Goal: Use online tool/utility: Utilize a website feature to perform a specific function

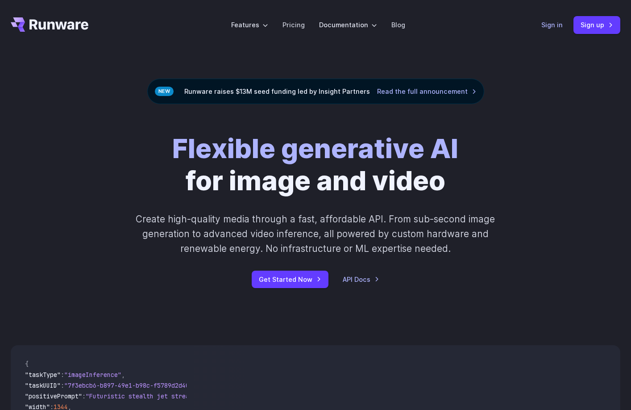
click at [555, 27] on link "Sign in" at bounding box center [552, 25] width 21 height 10
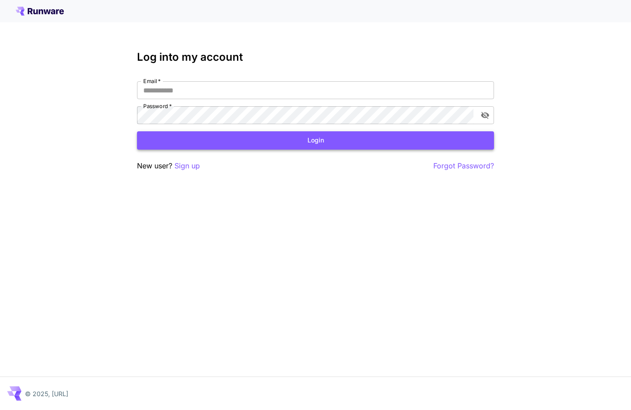
type input "**********"
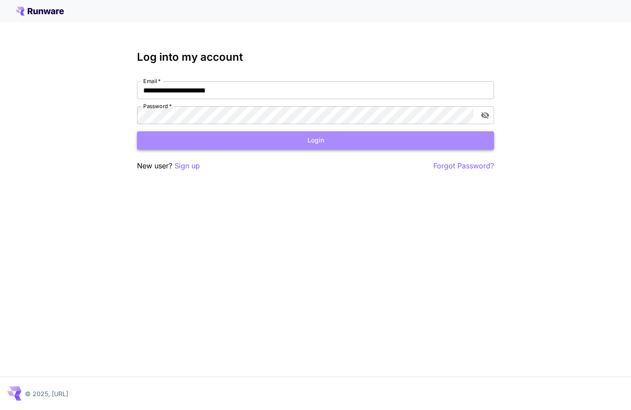
click at [254, 140] on button "Login" at bounding box center [315, 140] width 357 height 18
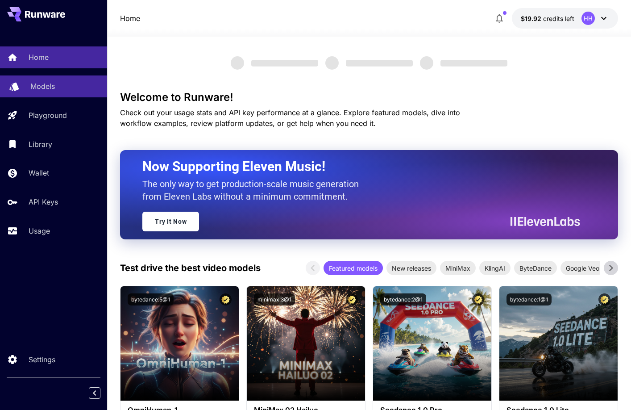
click at [50, 88] on p "Models" at bounding box center [42, 86] width 25 height 11
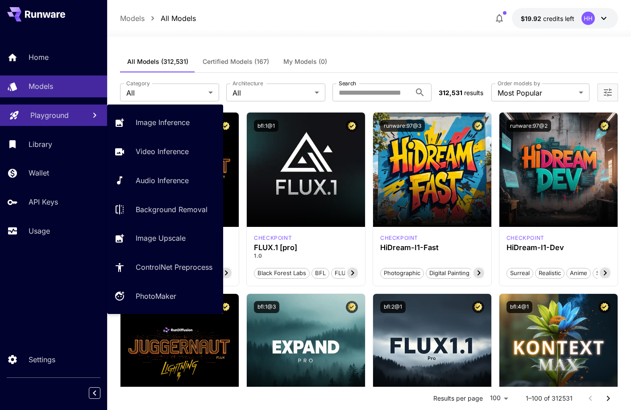
click at [64, 116] on p "Playground" at bounding box center [49, 115] width 38 height 11
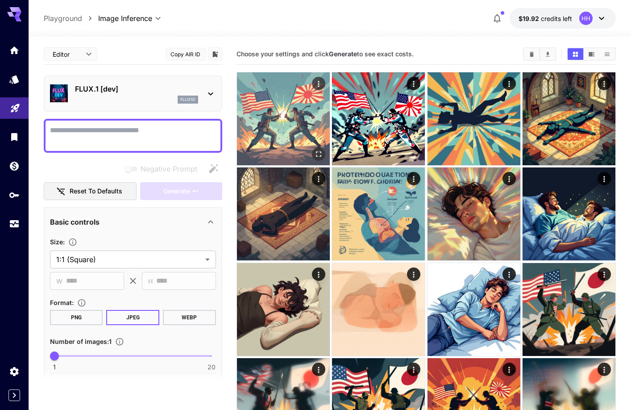
click at [260, 95] on img at bounding box center [283, 118] width 93 height 93
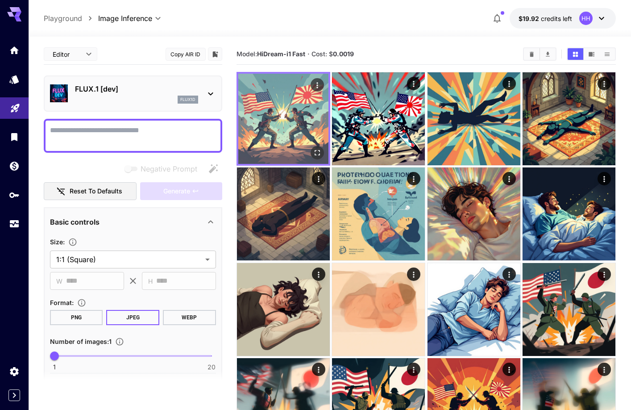
click at [288, 122] on img at bounding box center [283, 119] width 90 height 90
click at [321, 154] on icon "Open in fullscreen" at bounding box center [317, 152] width 9 height 9
click at [321, 81] on icon "Actions" at bounding box center [317, 85] width 9 height 9
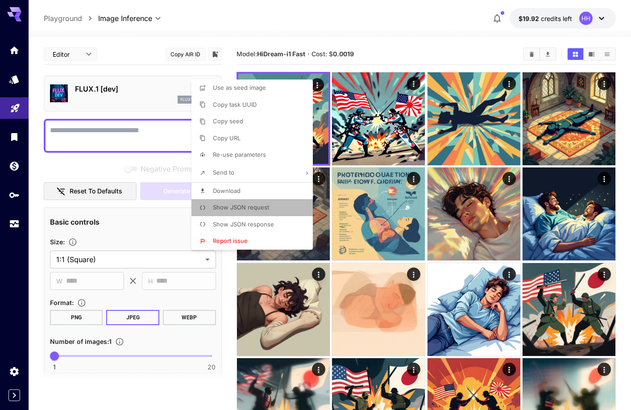
click at [280, 212] on li "Show JSON request" at bounding box center [255, 207] width 127 height 17
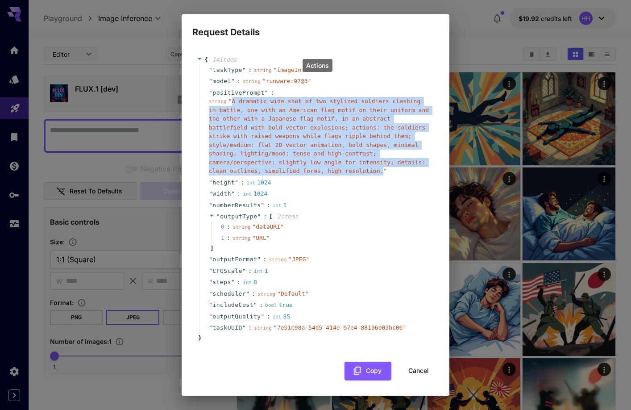
drag, startPoint x: 233, startPoint y: 101, endPoint x: 384, endPoint y: 173, distance: 167.8
click at [384, 173] on span "" A dramatic wide shot of two stylized soldiers clashing in battle, one with an…" at bounding box center [319, 136] width 220 height 76
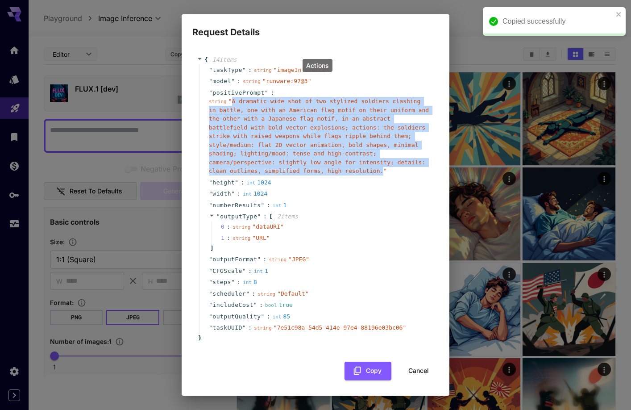
copy span "A dramatic wide shot of two stylized soldiers clashing in battle, one with an A…"
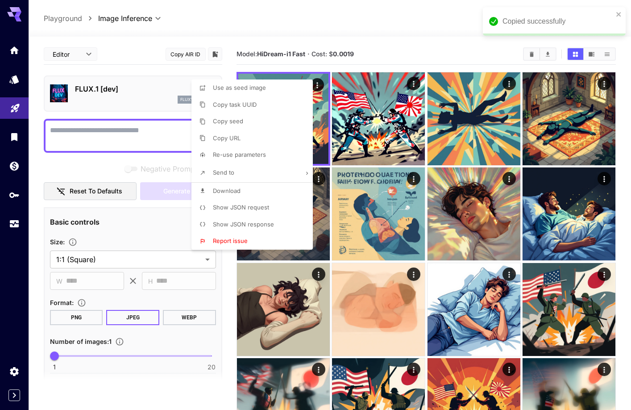
click at [133, 73] on div at bounding box center [315, 205] width 631 height 410
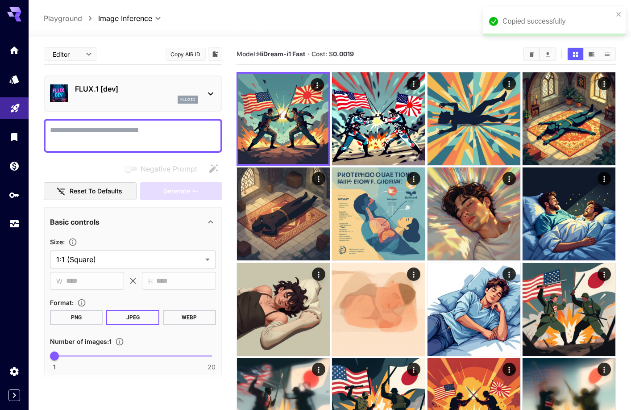
click at [154, 98] on div "flux1d" at bounding box center [136, 100] width 123 height 8
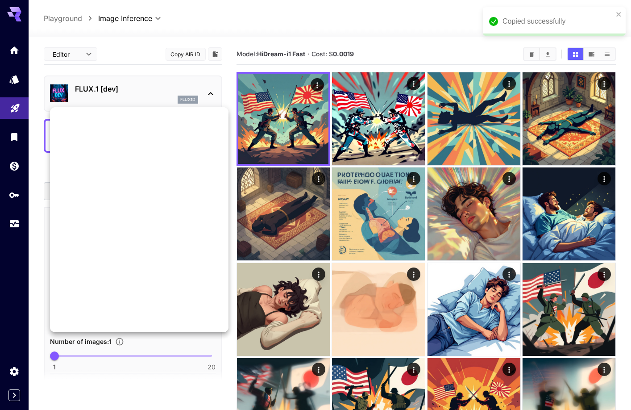
scroll to position [722, 0]
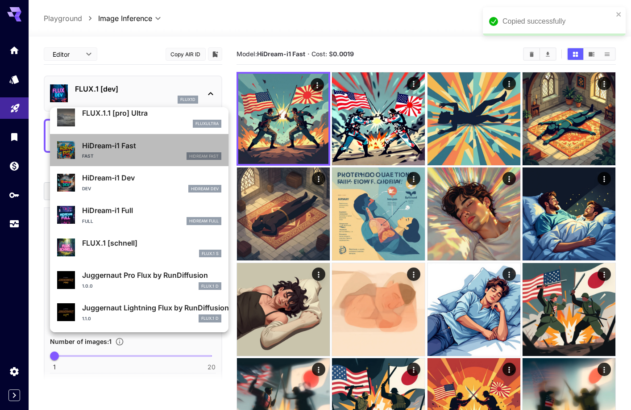
click at [138, 146] on p "HiDream-i1 Fast" at bounding box center [151, 145] width 139 height 11
type input "**"
type input "*"
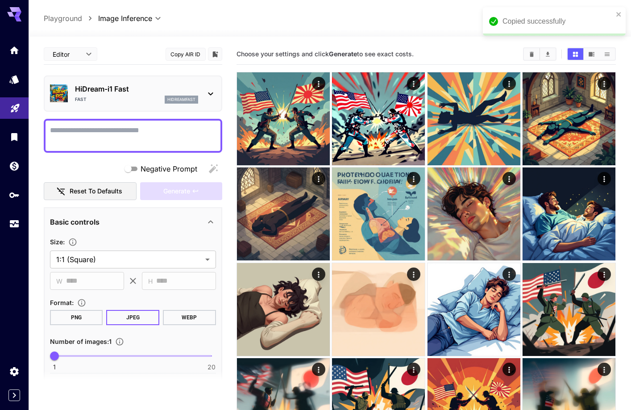
click at [140, 132] on textarea "Negative Prompt" at bounding box center [133, 135] width 166 height 21
paste textarea "**********"
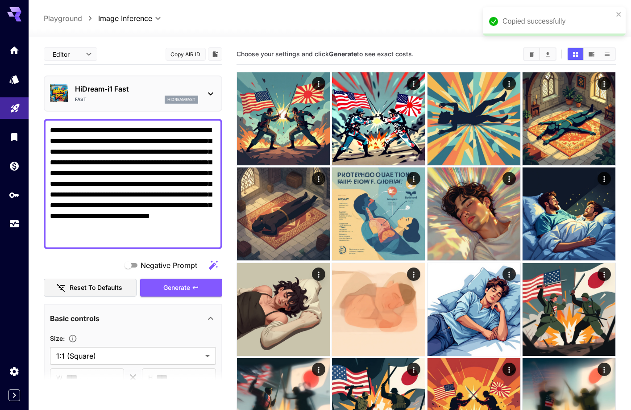
type textarea "**********"
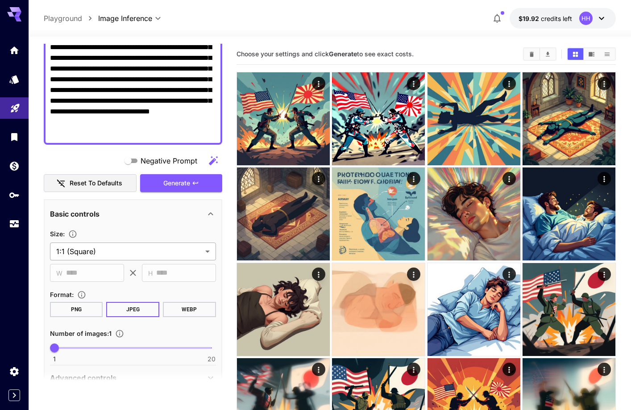
scroll to position [115, 0]
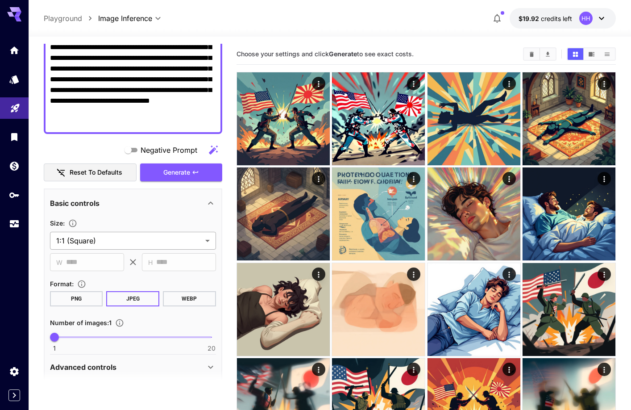
click at [144, 238] on body "**********" at bounding box center [315, 287] width 631 height 574
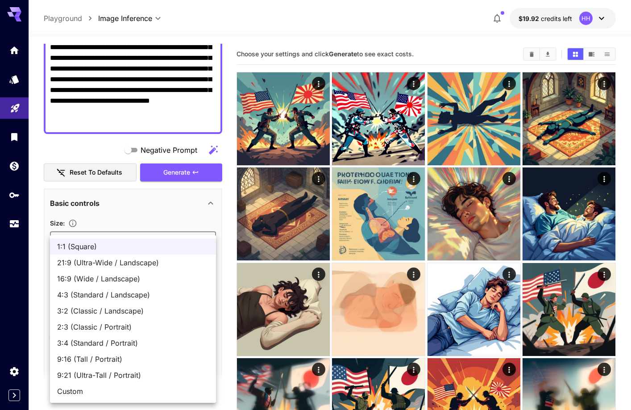
click at [98, 391] on span "Custom" at bounding box center [133, 391] width 152 height 11
type input "******"
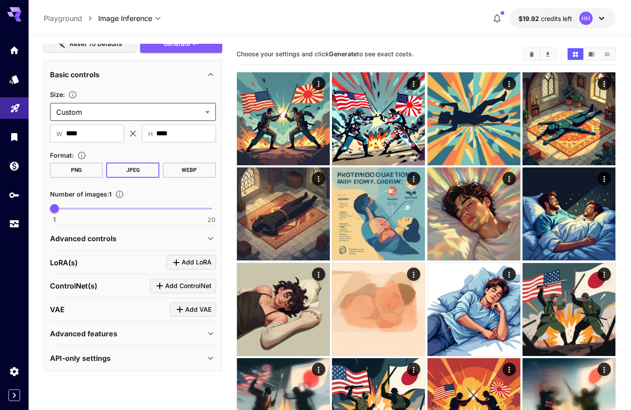
scroll to position [246, 0]
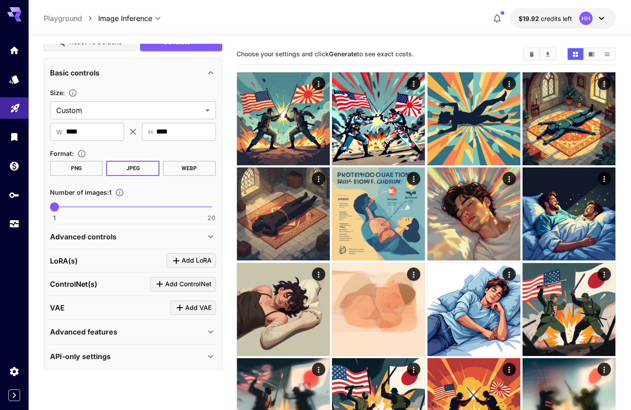
click at [161, 332] on div "Advanced features" at bounding box center [127, 331] width 155 height 11
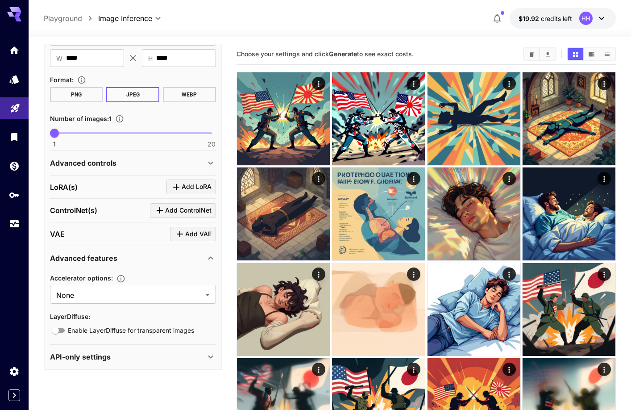
click at [157, 353] on div "API-only settings" at bounding box center [127, 356] width 155 height 11
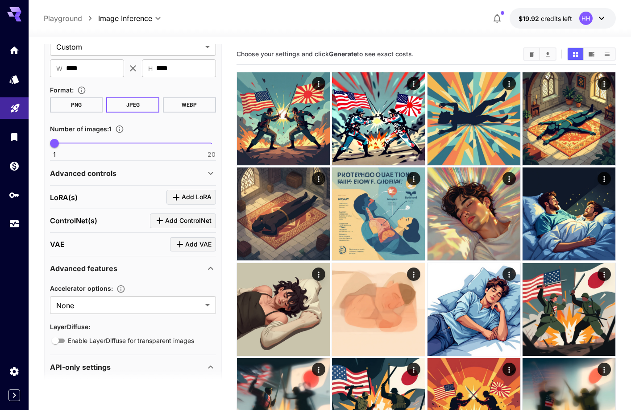
scroll to position [308, 0]
click at [146, 169] on div "Advanced controls" at bounding box center [127, 174] width 155 height 11
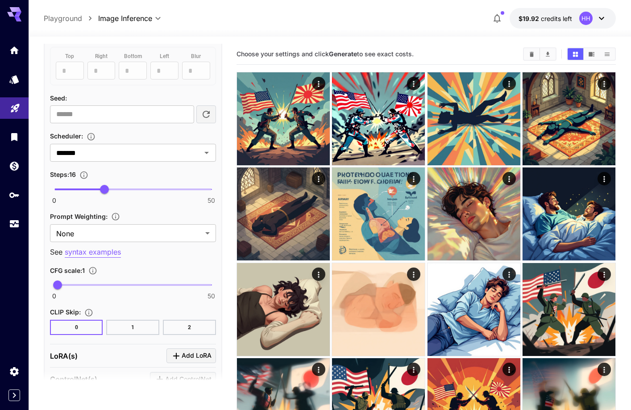
scroll to position [597, 0]
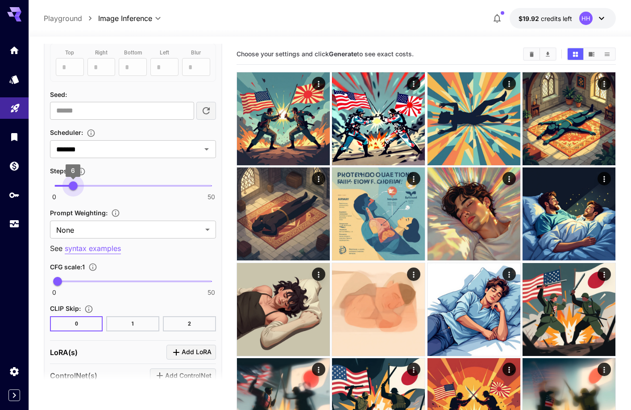
drag, startPoint x: 101, startPoint y: 189, endPoint x: 74, endPoint y: 189, distance: 27.2
click at [74, 189] on span "6" at bounding box center [73, 185] width 9 height 9
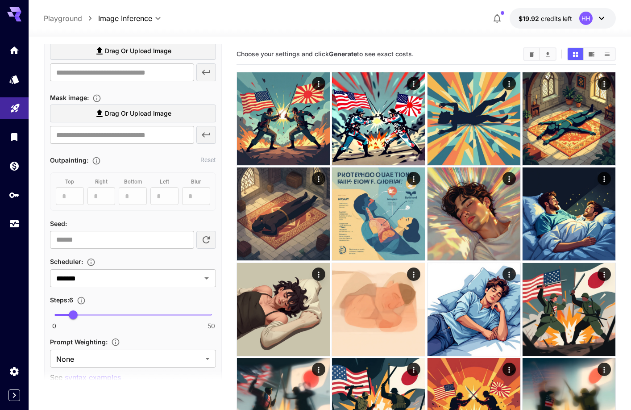
scroll to position [0, 0]
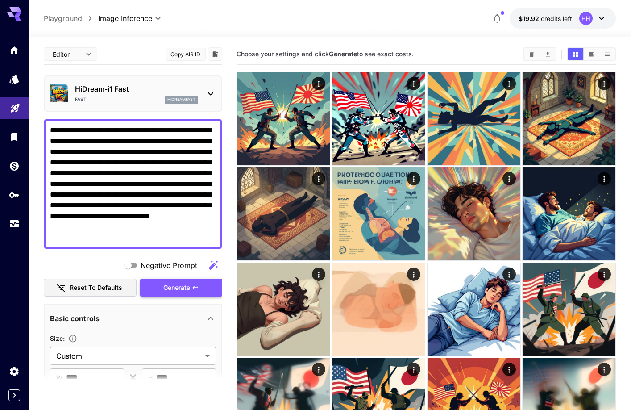
click at [193, 284] on icon "button" at bounding box center [195, 287] width 7 height 7
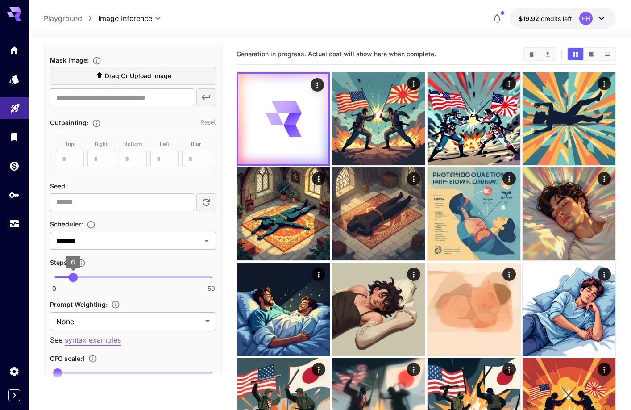
scroll to position [506, 0]
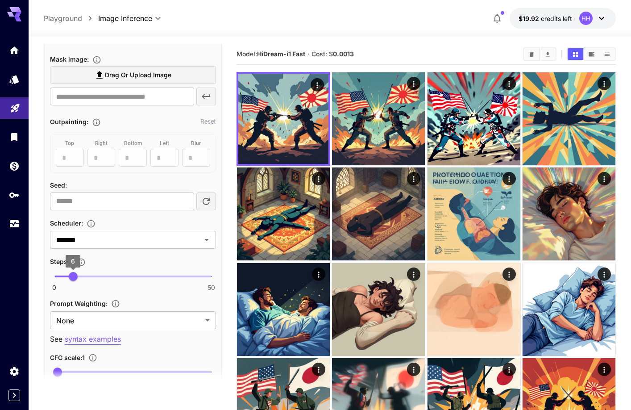
click at [77, 273] on span "6" at bounding box center [73, 276] width 9 height 9
drag, startPoint x: 76, startPoint y: 274, endPoint x: 69, endPoint y: 275, distance: 6.8
click at [68, 275] on span "4" at bounding box center [67, 276] width 9 height 9
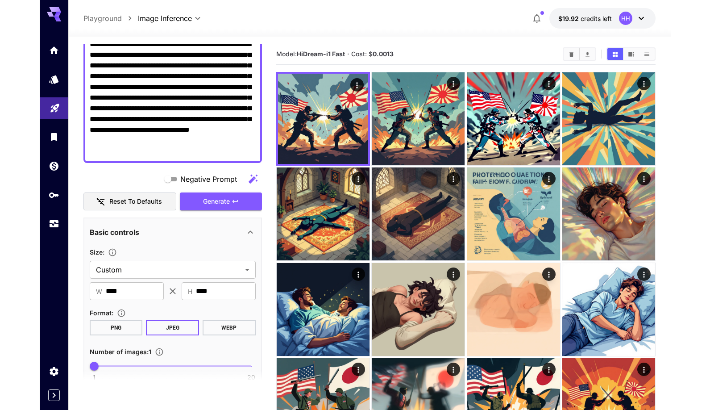
scroll to position [0, 0]
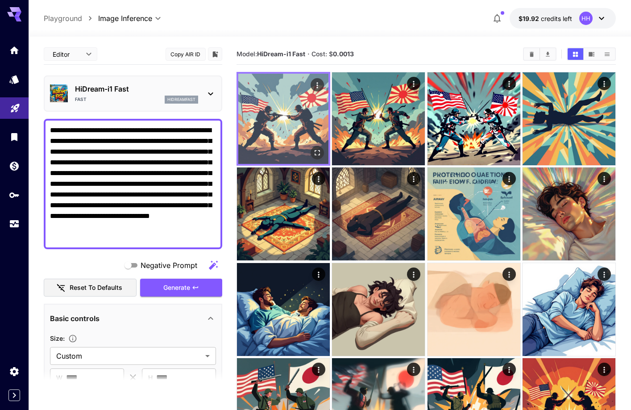
click at [279, 119] on img at bounding box center [283, 119] width 90 height 90
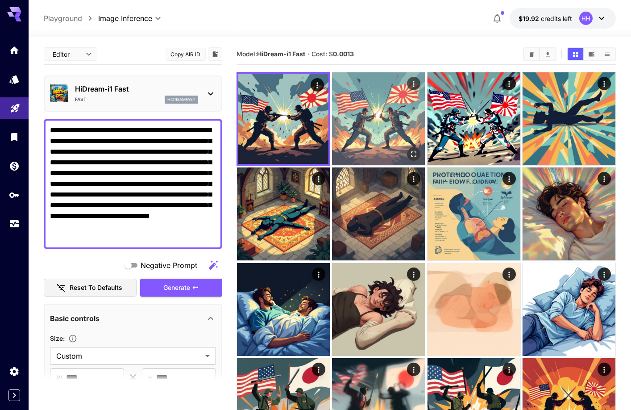
click at [380, 123] on img at bounding box center [378, 118] width 93 height 93
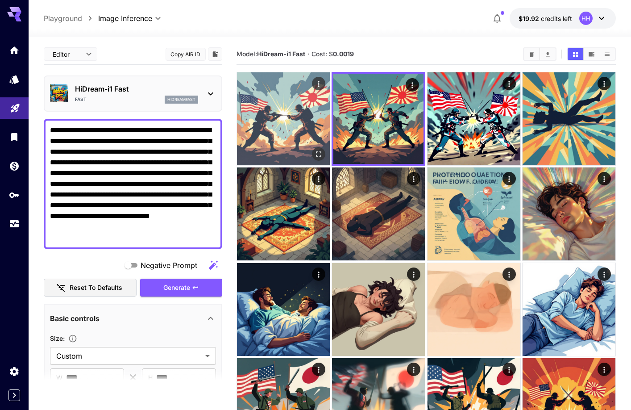
click at [292, 126] on img at bounding box center [283, 118] width 93 height 93
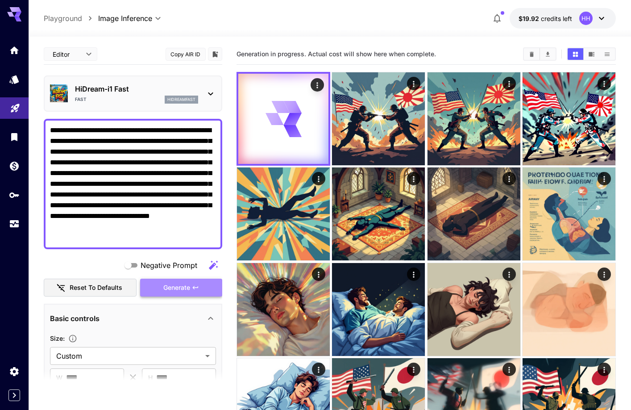
click at [199, 284] on icon "button" at bounding box center [195, 287] width 7 height 7
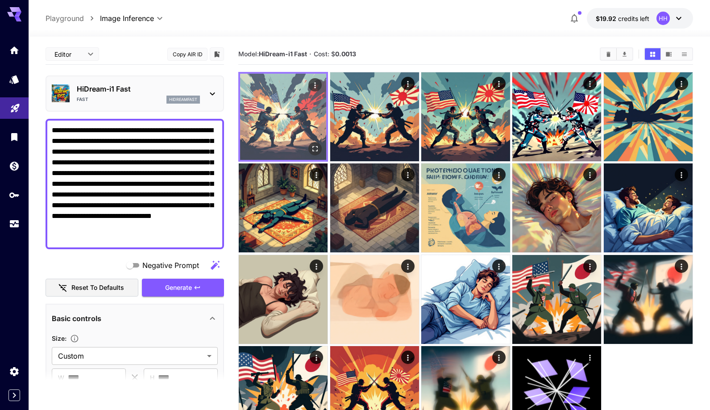
click at [288, 126] on img at bounding box center [283, 117] width 86 height 86
click at [293, 116] on img at bounding box center [283, 117] width 86 height 86
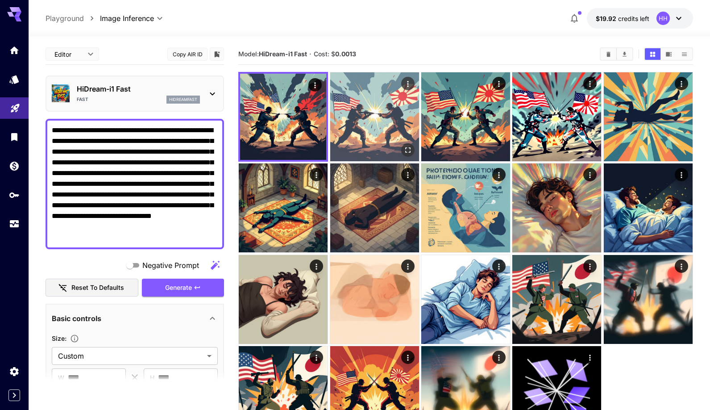
click at [361, 121] on img at bounding box center [374, 116] width 89 height 89
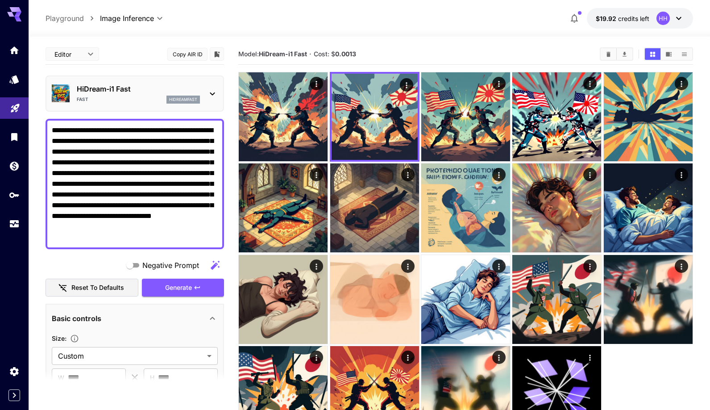
drag, startPoint x: 276, startPoint y: 119, endPoint x: 223, endPoint y: 135, distance: 55.9
click at [276, 119] on img at bounding box center [283, 116] width 89 height 89
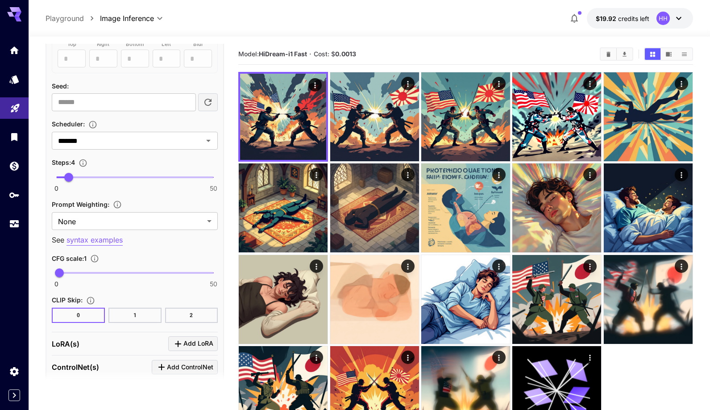
scroll to position [634, 0]
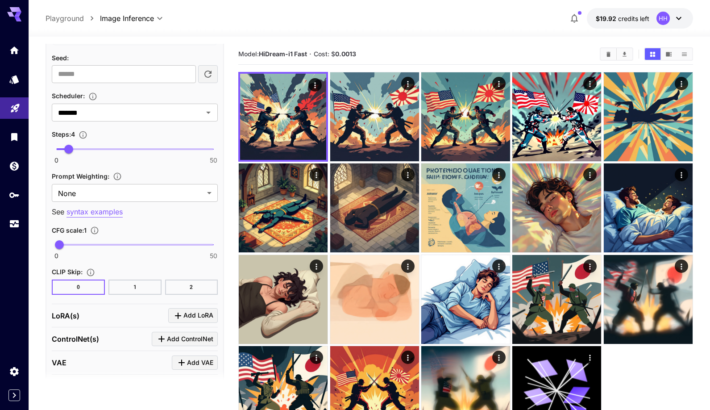
click at [203, 286] on button "2" at bounding box center [191, 287] width 53 height 15
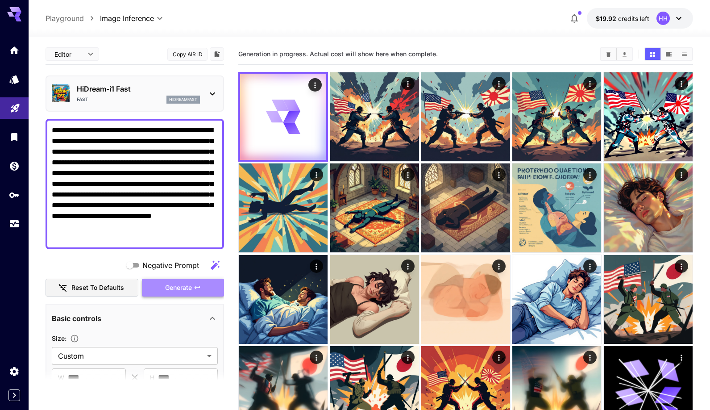
click at [203, 283] on button "Generate" at bounding box center [183, 288] width 82 height 18
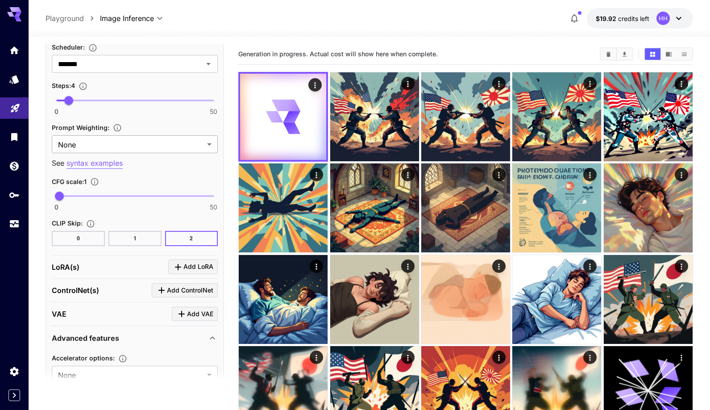
scroll to position [713, 0]
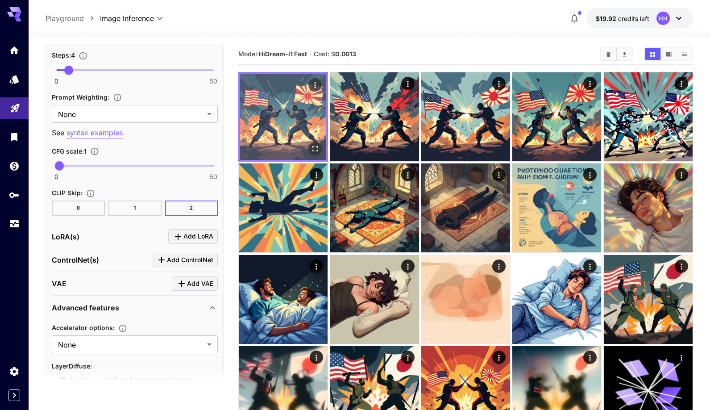
click at [301, 142] on img at bounding box center [283, 117] width 86 height 86
click at [313, 150] on icon "Open in fullscreen" at bounding box center [315, 148] width 9 height 9
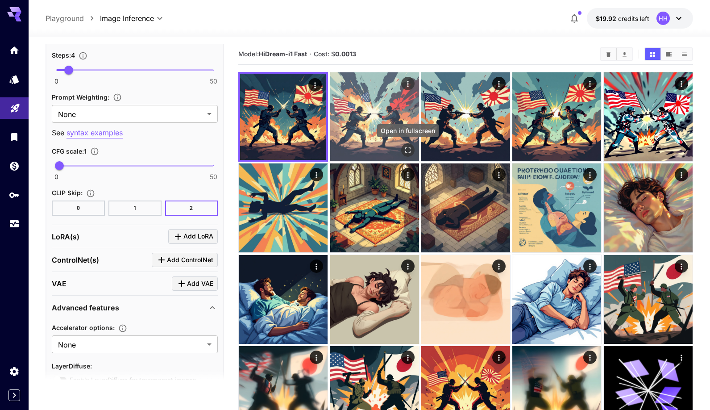
click at [408, 145] on button "Open in fullscreen" at bounding box center [407, 149] width 13 height 13
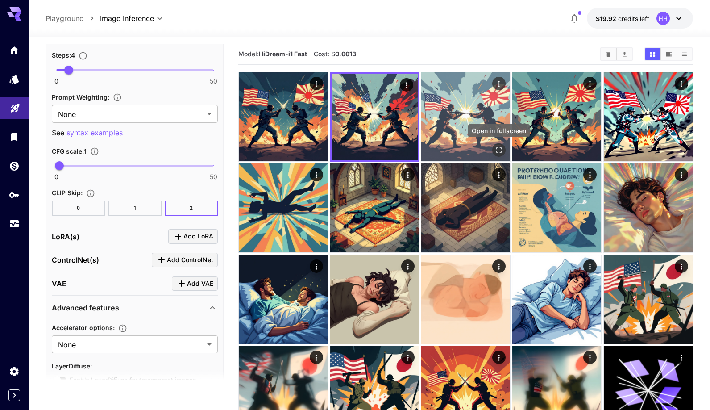
click at [501, 151] on icon "Open in fullscreen" at bounding box center [499, 150] width 9 height 9
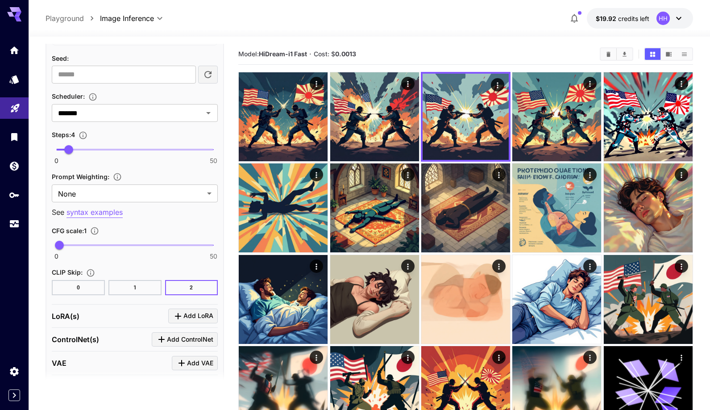
scroll to position [634, 0]
click at [85, 288] on button "0" at bounding box center [78, 286] width 53 height 15
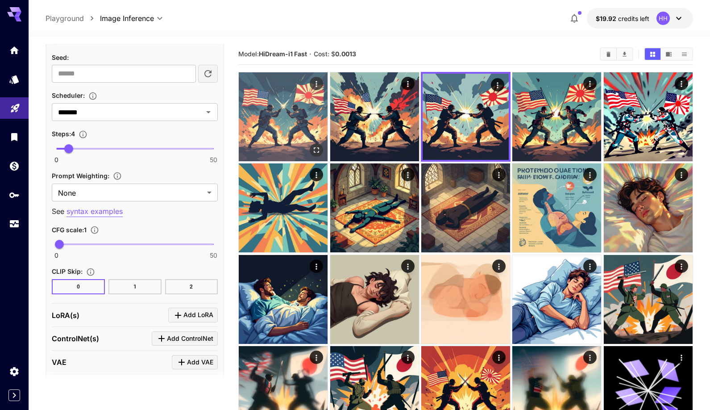
click at [288, 140] on img at bounding box center [283, 116] width 89 height 89
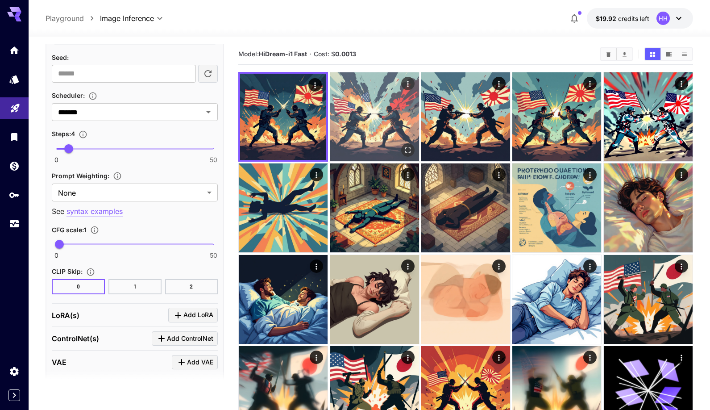
click at [487, 133] on img at bounding box center [465, 116] width 89 height 89
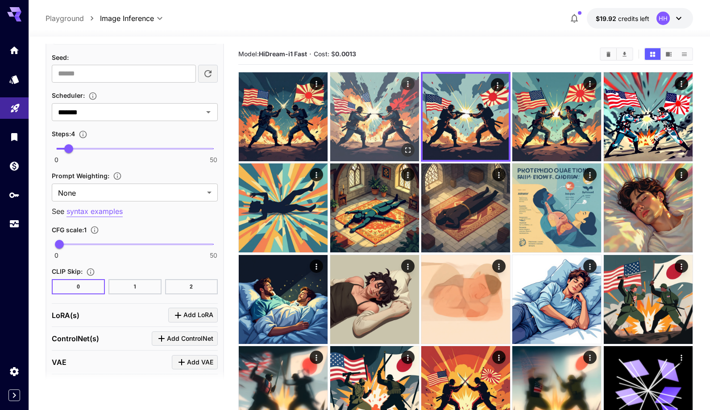
click at [409, 129] on img at bounding box center [374, 116] width 89 height 89
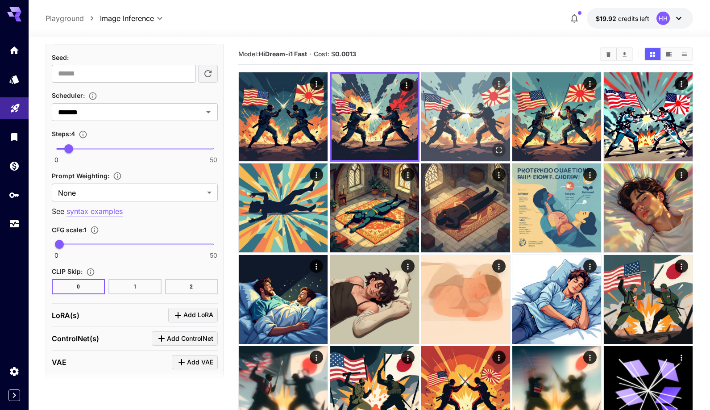
click at [469, 129] on img at bounding box center [465, 116] width 89 height 89
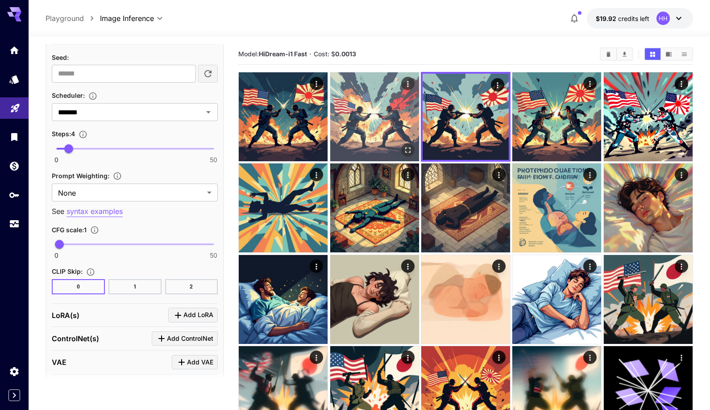
click at [360, 126] on img at bounding box center [374, 116] width 89 height 89
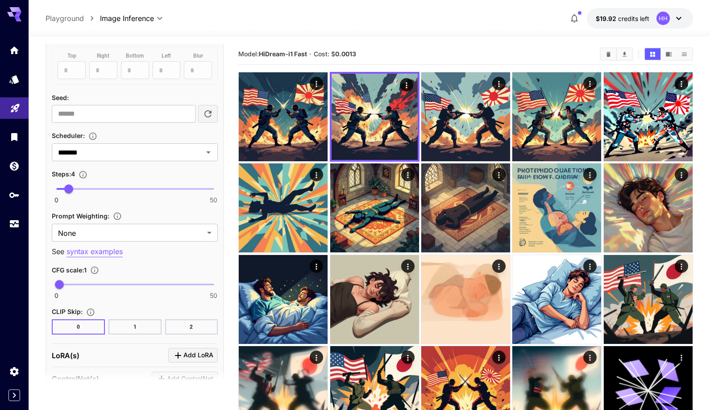
scroll to position [588, 0]
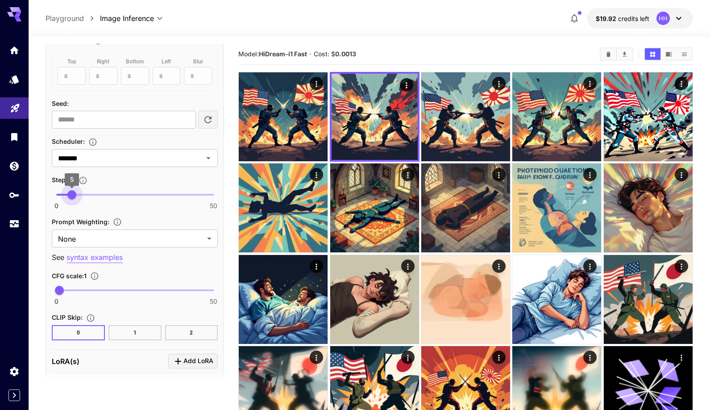
type input "*"
drag, startPoint x: 72, startPoint y: 194, endPoint x: 84, endPoint y: 195, distance: 12.1
click at [75, 194] on span "6" at bounding box center [75, 194] width 9 height 9
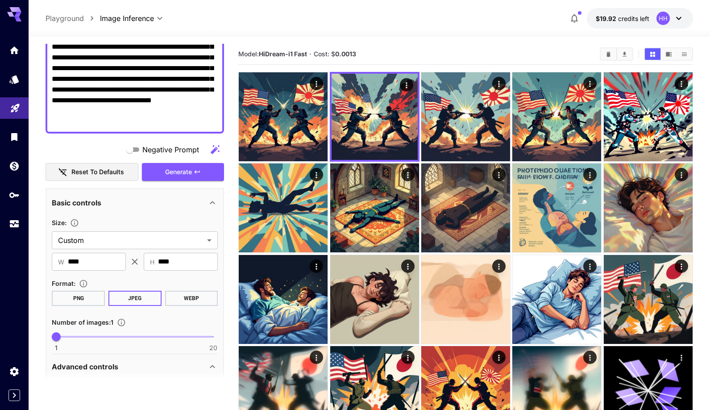
scroll to position [50, 0]
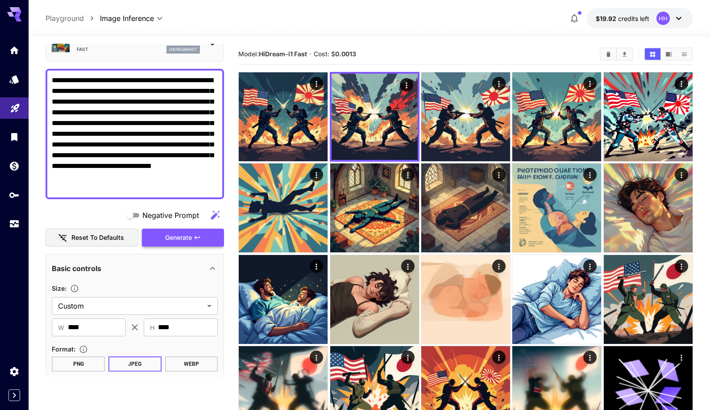
click at [178, 241] on span "Generate" at bounding box center [178, 237] width 27 height 11
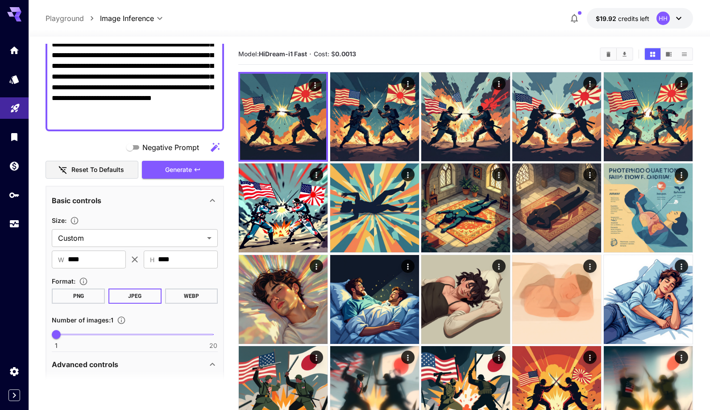
scroll to position [122, 0]
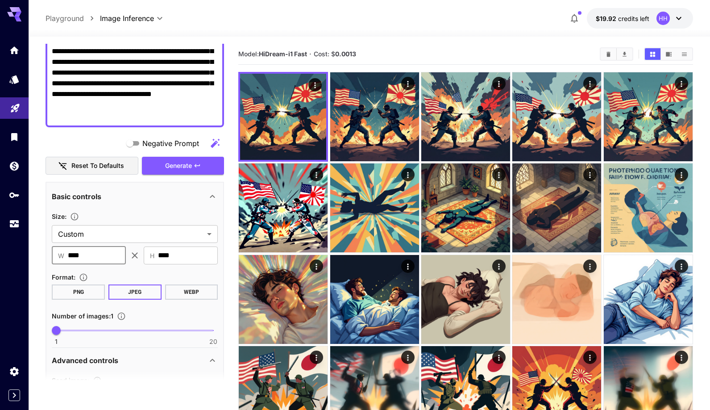
click at [97, 252] on input "****" at bounding box center [97, 255] width 58 height 18
click at [81, 256] on input "****" at bounding box center [97, 255] width 58 height 18
type input "***"
click at [161, 256] on input "****" at bounding box center [188, 255] width 60 height 18
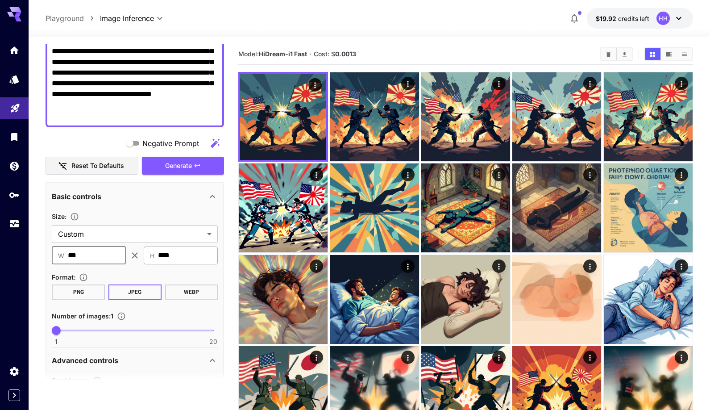
click at [161, 256] on input "****" at bounding box center [188, 255] width 60 height 18
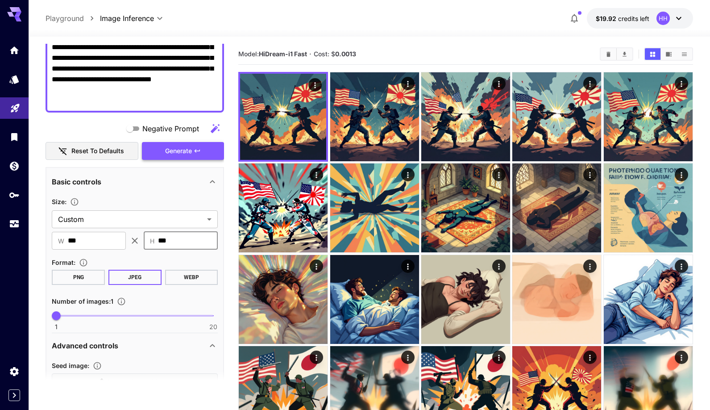
type input "***"
click at [182, 149] on span "Generate" at bounding box center [178, 151] width 27 height 11
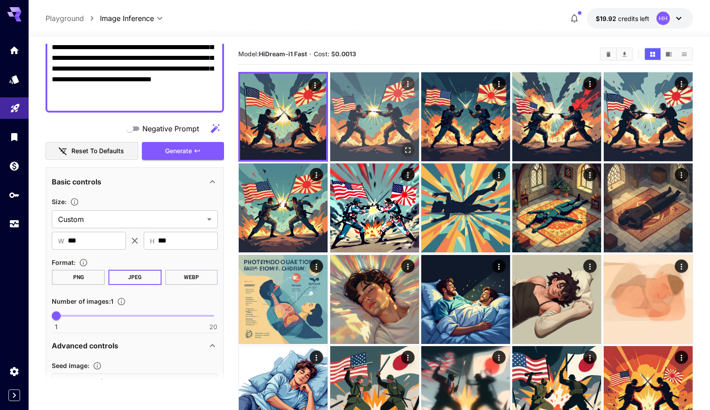
click at [390, 108] on img at bounding box center [374, 116] width 89 height 89
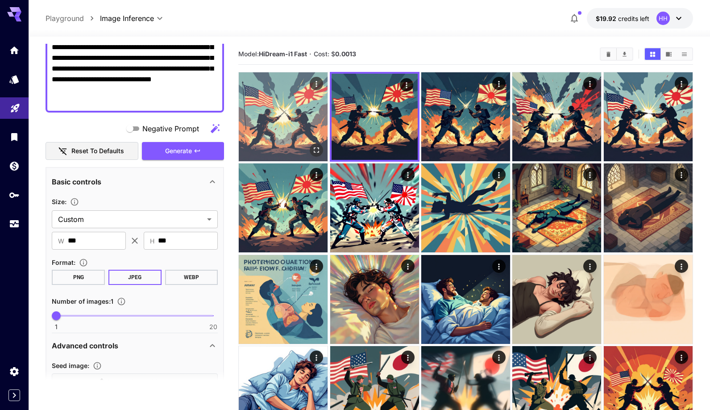
click at [290, 120] on img at bounding box center [283, 116] width 89 height 89
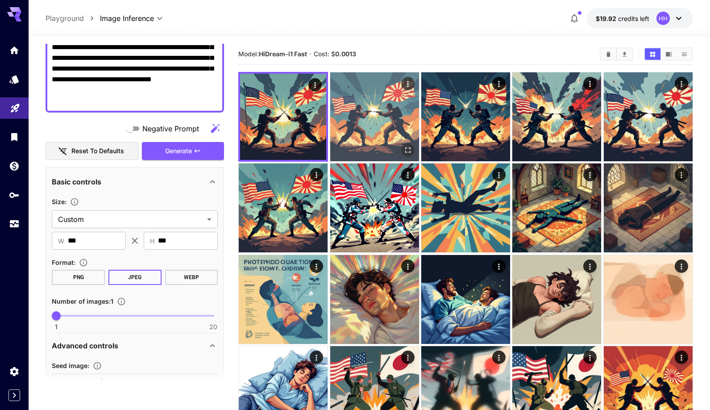
click at [467, 118] on img at bounding box center [465, 116] width 89 height 89
click at [369, 119] on img at bounding box center [374, 116] width 89 height 89
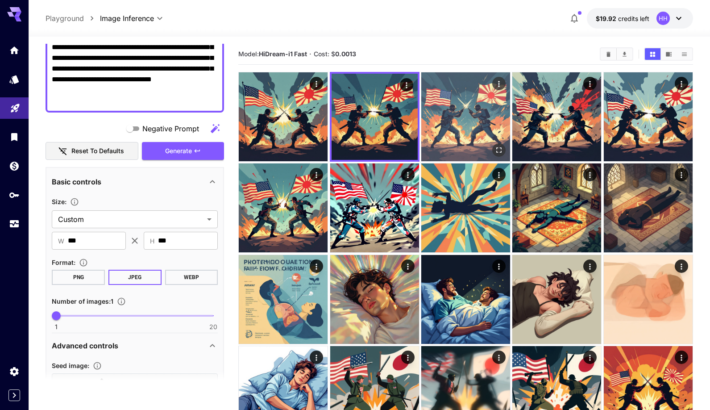
click at [466, 119] on img at bounding box center [465, 116] width 89 height 89
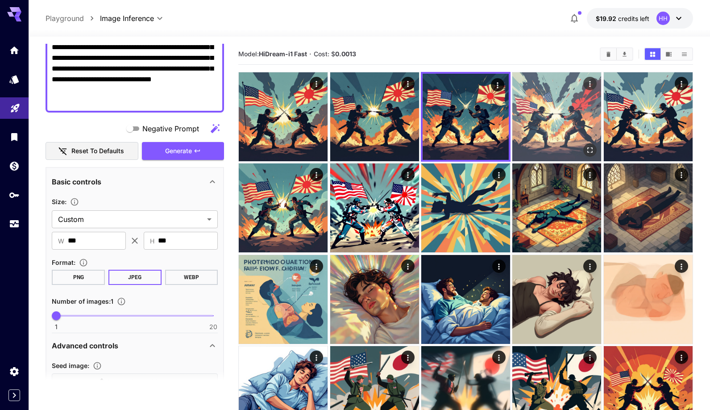
click at [544, 115] on img at bounding box center [557, 116] width 89 height 89
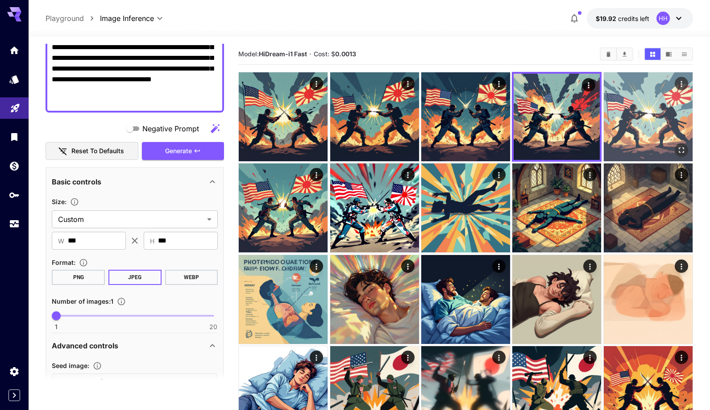
click at [631, 118] on img at bounding box center [648, 116] width 89 height 89
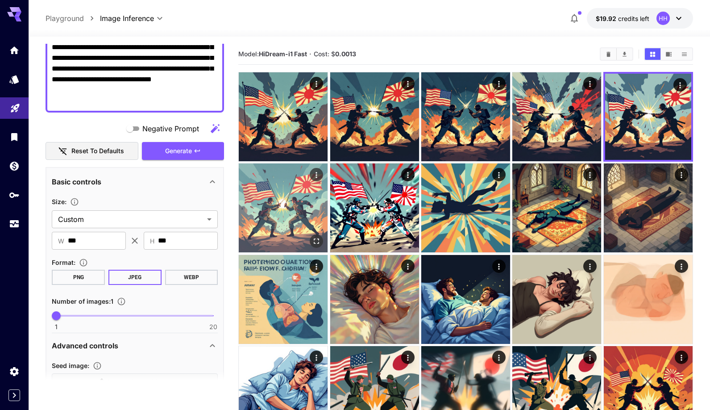
click at [287, 197] on img at bounding box center [283, 207] width 89 height 89
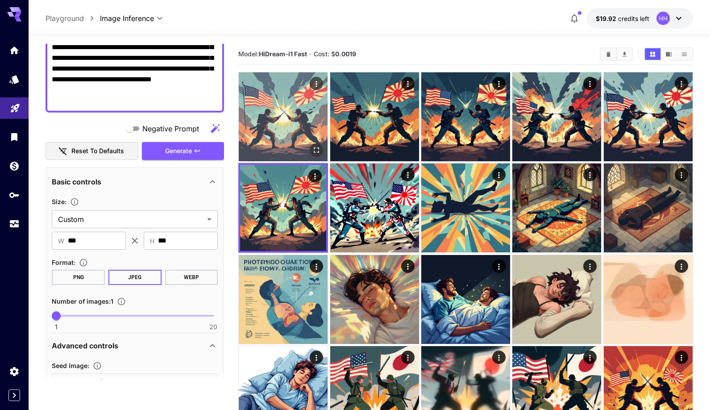
click at [279, 113] on img at bounding box center [283, 116] width 89 height 89
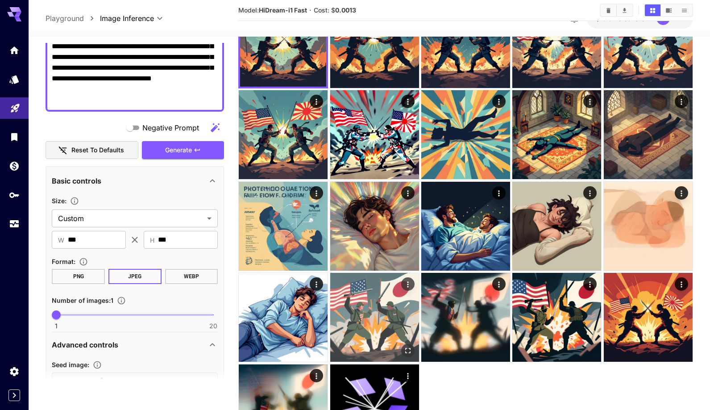
scroll to position [106, 0]
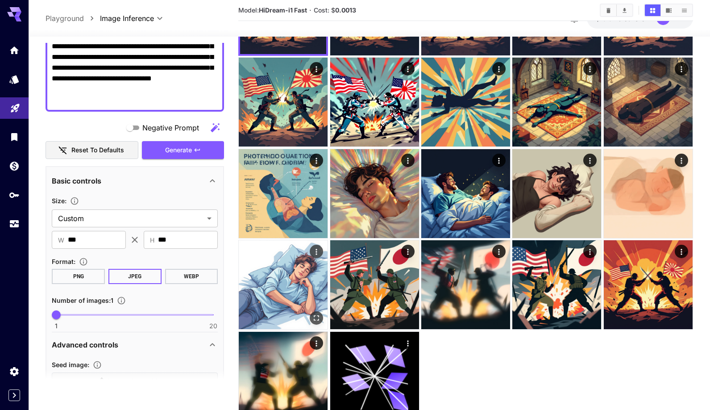
click at [283, 272] on img at bounding box center [283, 284] width 89 height 89
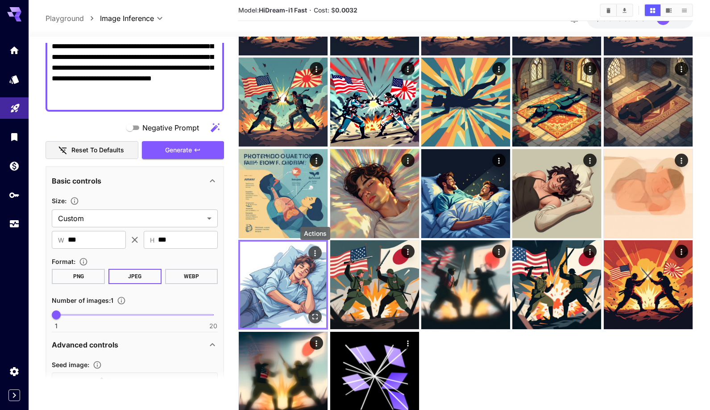
click at [316, 255] on icon "Actions" at bounding box center [315, 253] width 9 height 9
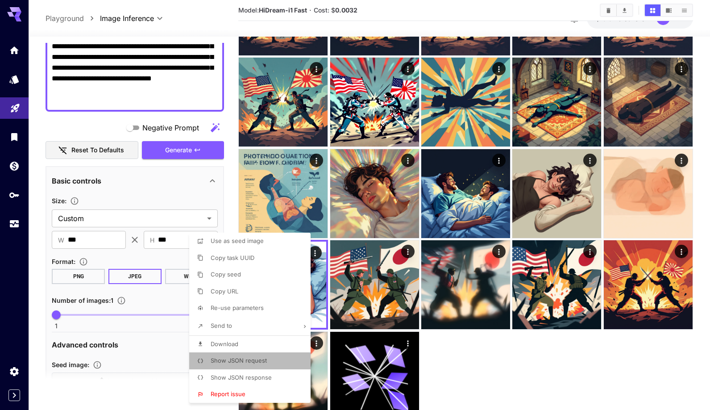
click at [271, 364] on li "Show JSON request" at bounding box center [252, 360] width 127 height 17
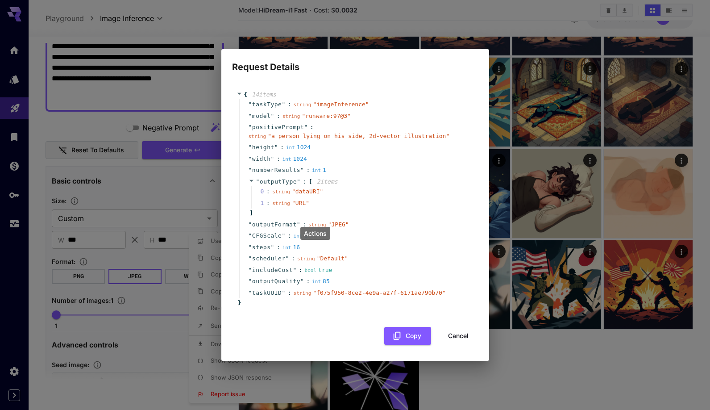
click at [533, 193] on div "Request Details { 14 item s " taskType " : string " imageInference " " model " …" at bounding box center [355, 205] width 710 height 410
drag, startPoint x: 273, startPoint y: 136, endPoint x: 446, endPoint y: 139, distance: 173.7
click at [446, 139] on span "" a person lying on his side, 2d-vector illustration "" at bounding box center [359, 136] width 182 height 7
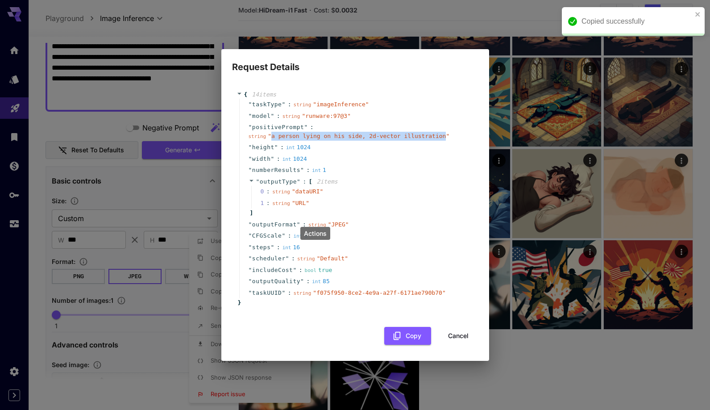
copy span "a person lying on his side, 2d-vector illustration"
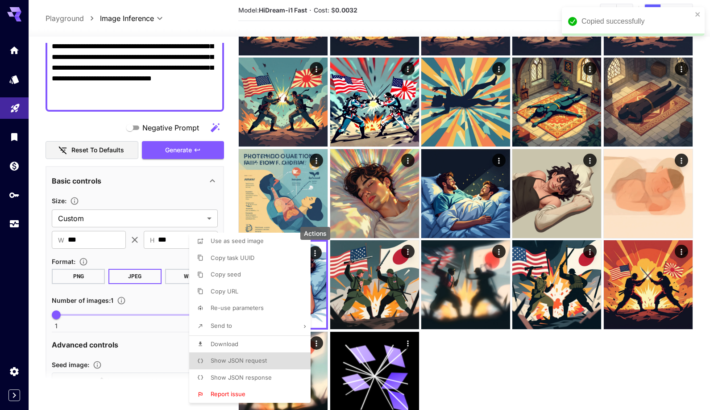
click at [154, 86] on div at bounding box center [355, 205] width 710 height 410
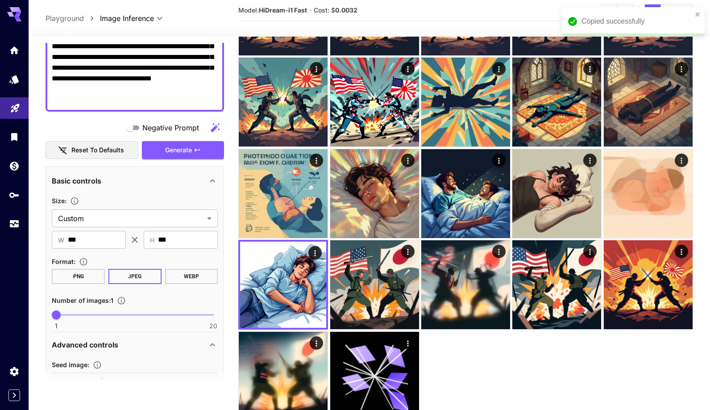
click at [154, 86] on div at bounding box center [355, 205] width 710 height 410
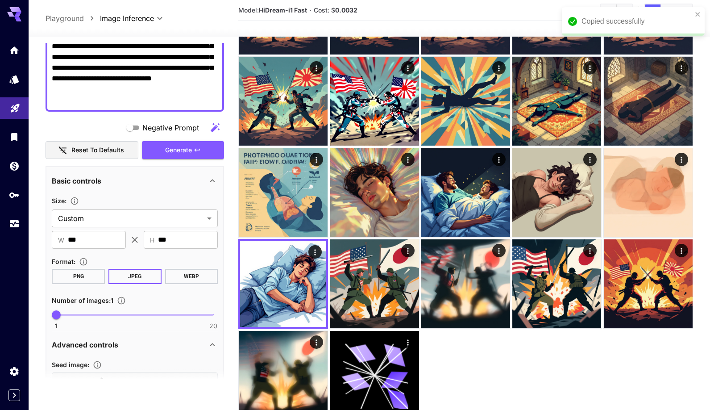
click at [154, 86] on textarea "**********" at bounding box center [135, 46] width 166 height 118
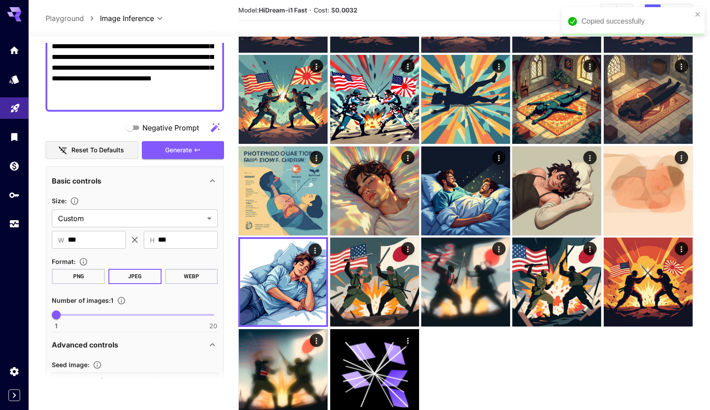
scroll to position [109, 0]
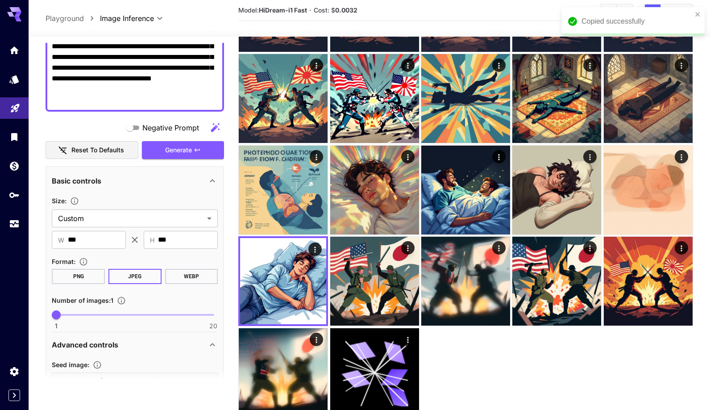
paste textarea
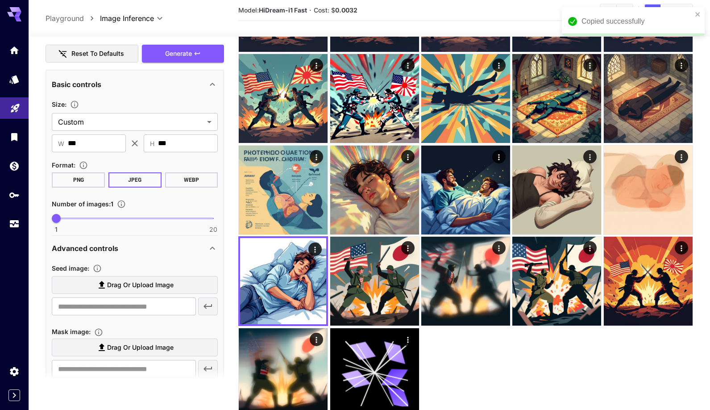
scroll to position [82, 0]
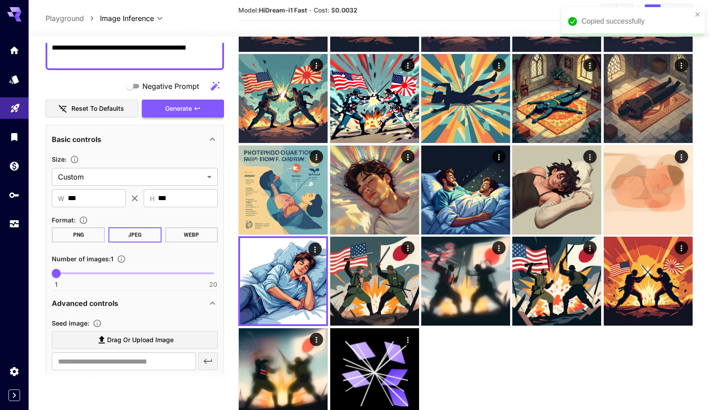
type textarea "**********"
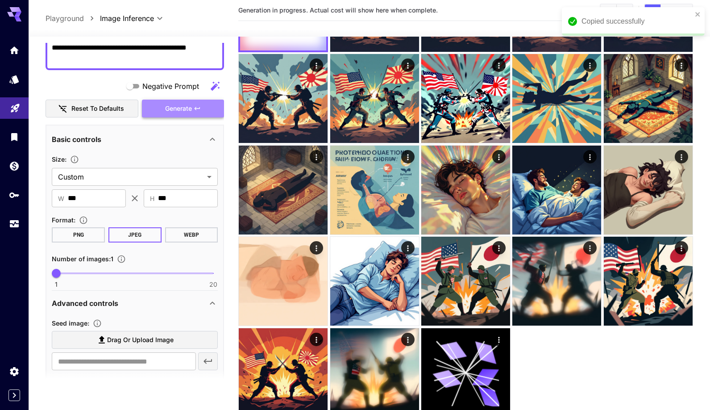
click at [202, 100] on button "Generate" at bounding box center [183, 109] width 82 height 18
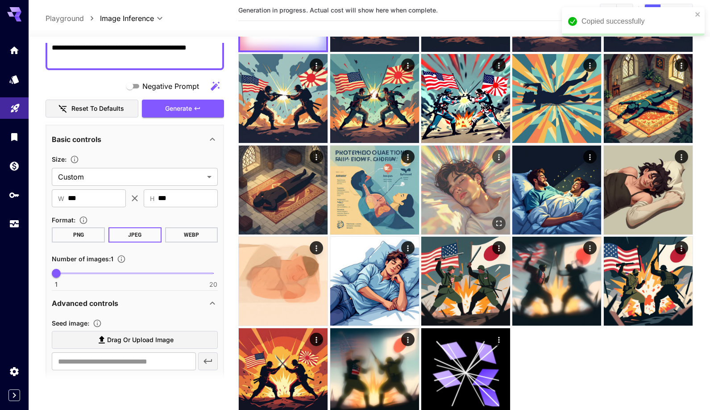
scroll to position [0, 0]
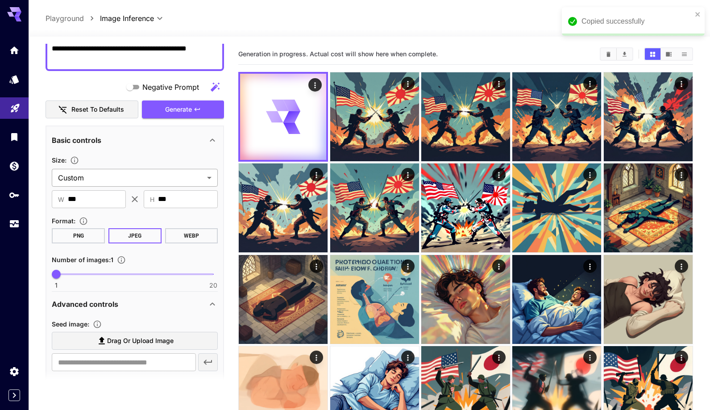
click at [111, 178] on body "**********" at bounding box center [355, 277] width 710 height 554
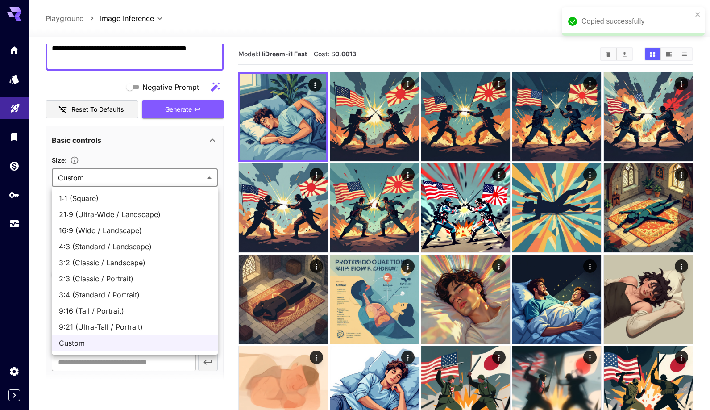
click at [116, 196] on span "1:1 (Square)" at bounding box center [135, 198] width 152 height 11
type input "**********"
type input "****"
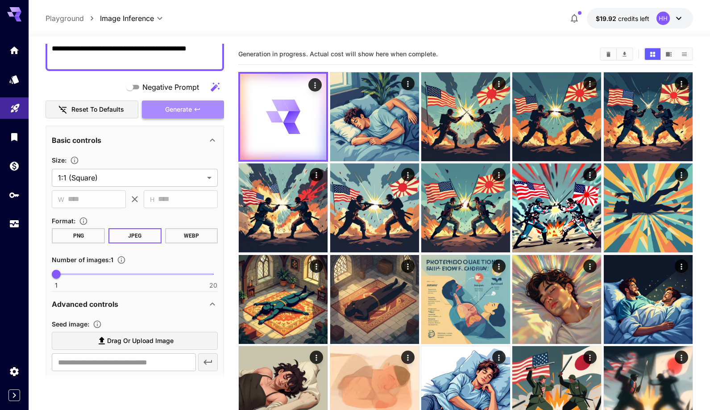
click at [189, 109] on span "Generate" at bounding box center [178, 109] width 27 height 11
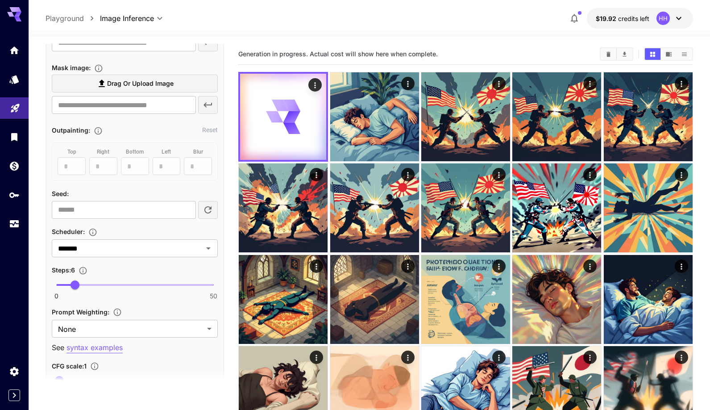
scroll to position [414, 0]
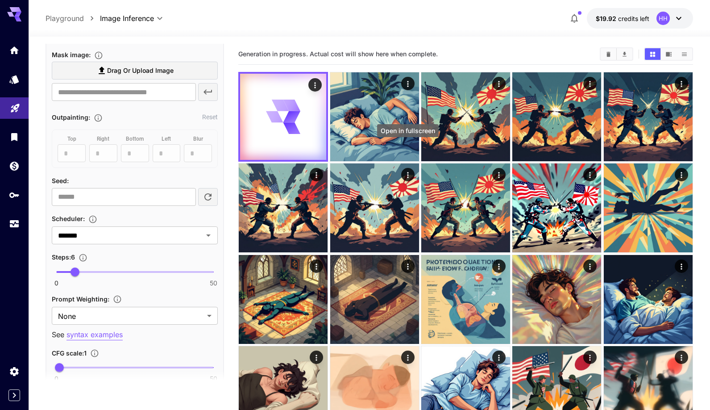
click at [378, 124] on div "Open in fullscreen" at bounding box center [408, 130] width 62 height 13
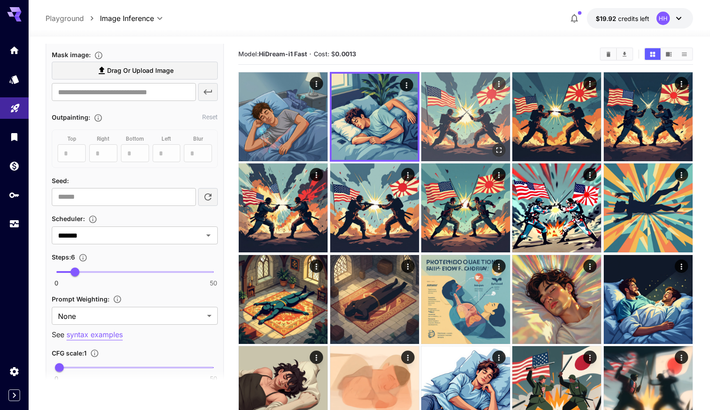
click at [443, 121] on img at bounding box center [465, 116] width 89 height 89
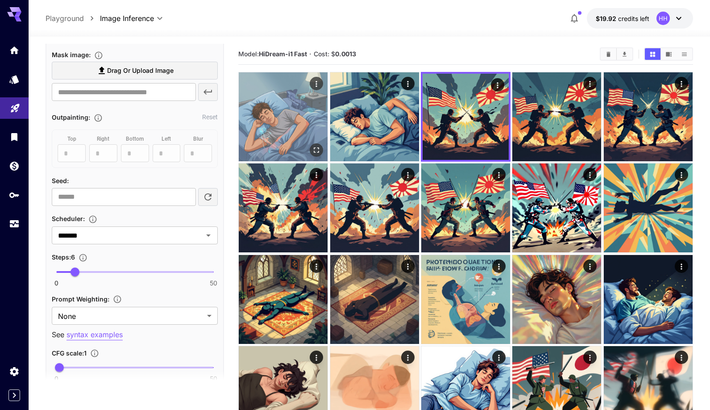
click at [288, 118] on img at bounding box center [283, 116] width 89 height 89
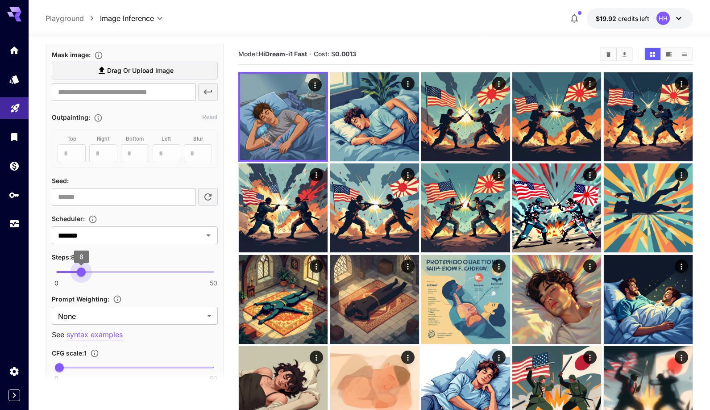
drag, startPoint x: 75, startPoint y: 270, endPoint x: 80, endPoint y: 271, distance: 4.9
click at [80, 271] on span "8" at bounding box center [81, 271] width 9 height 9
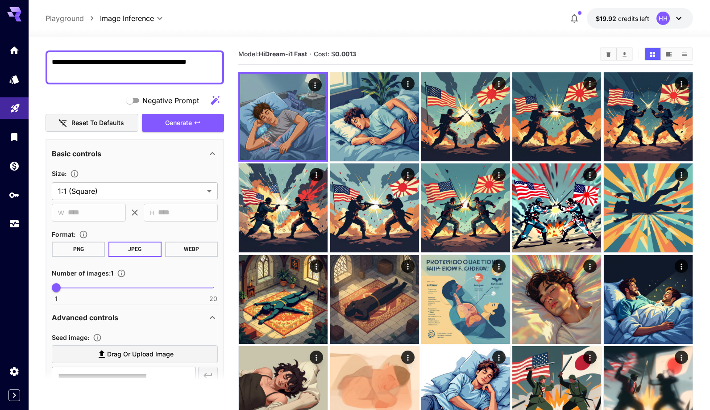
scroll to position [51, 0]
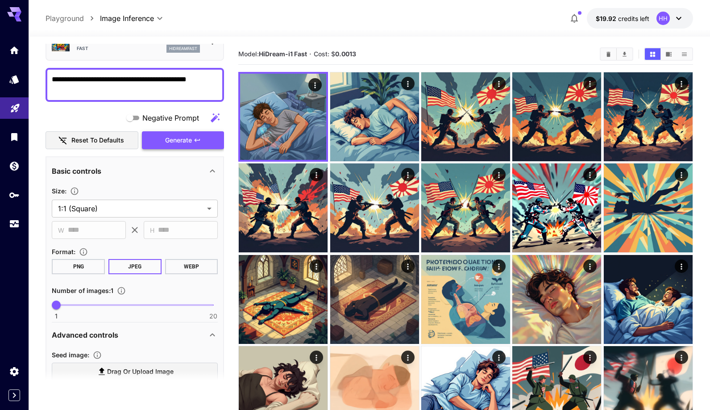
click at [199, 139] on icon "button" at bounding box center [197, 140] width 7 height 7
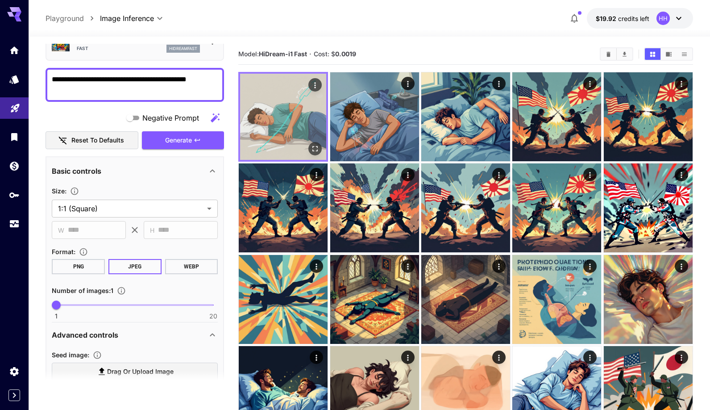
click at [278, 123] on img at bounding box center [283, 117] width 86 height 86
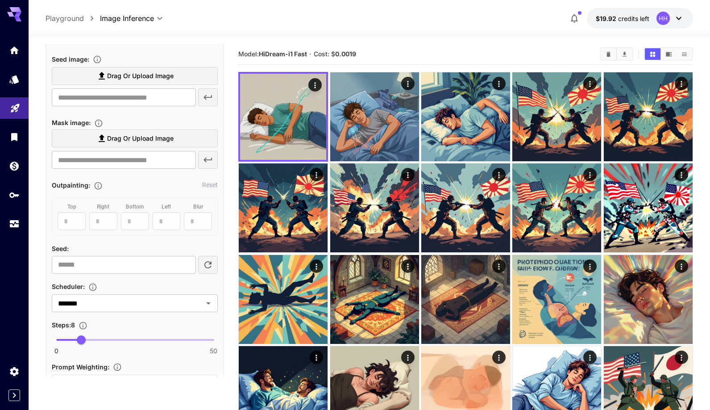
scroll to position [344, 0]
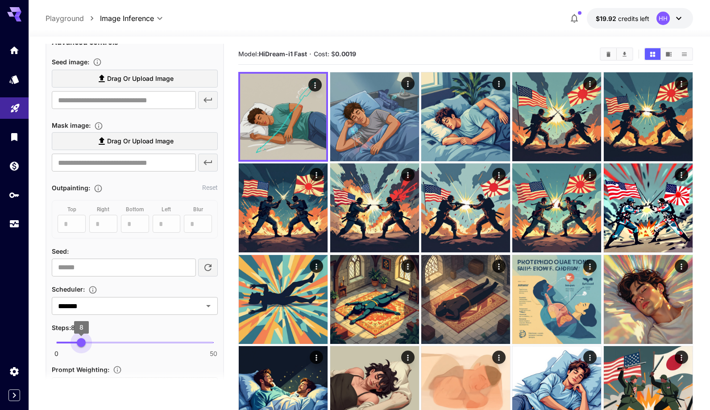
type input "*"
click at [79, 342] on span "7" at bounding box center [78, 342] width 9 height 9
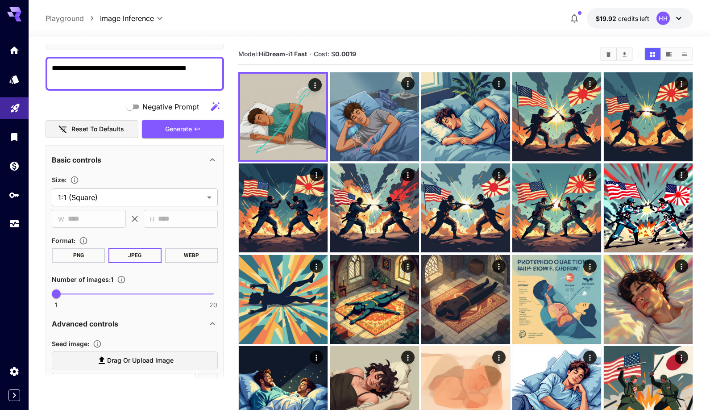
scroll to position [42, 0]
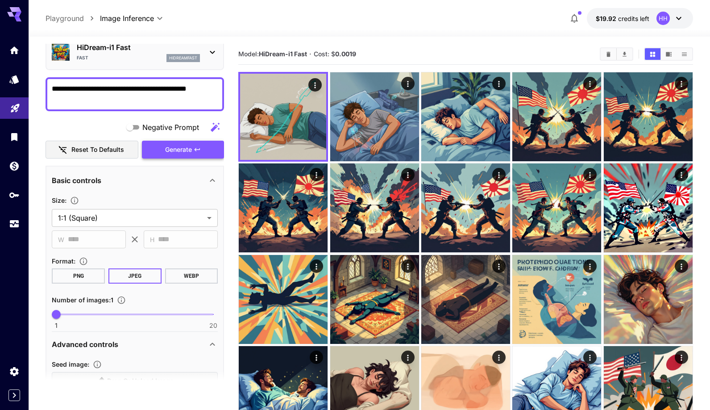
click at [192, 152] on span "Generate" at bounding box center [178, 149] width 27 height 11
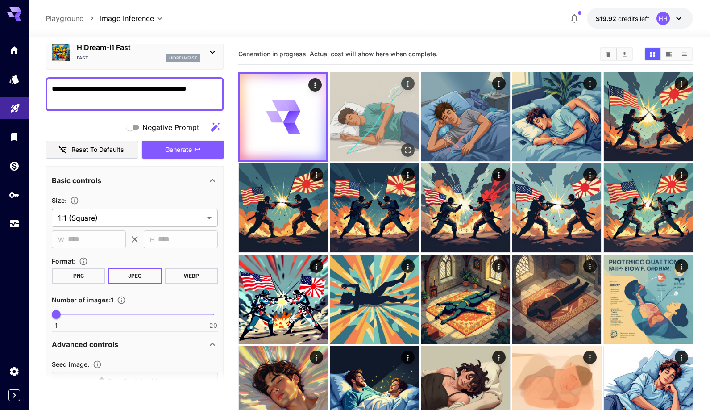
drag, startPoint x: 345, startPoint y: 106, endPoint x: 406, endPoint y: 111, distance: 61.4
click at [346, 106] on img at bounding box center [374, 116] width 89 height 89
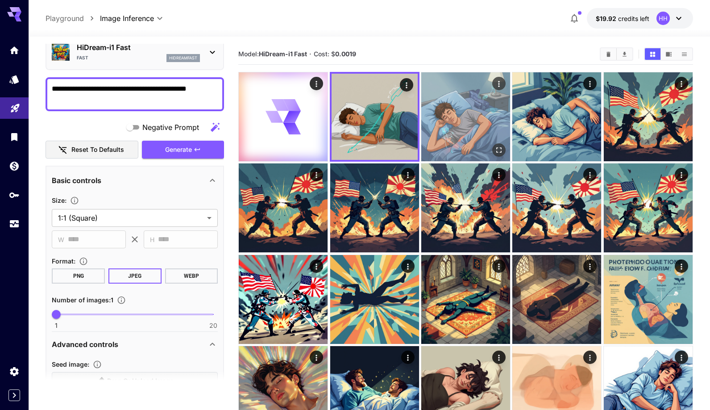
click at [450, 114] on img at bounding box center [465, 116] width 89 height 89
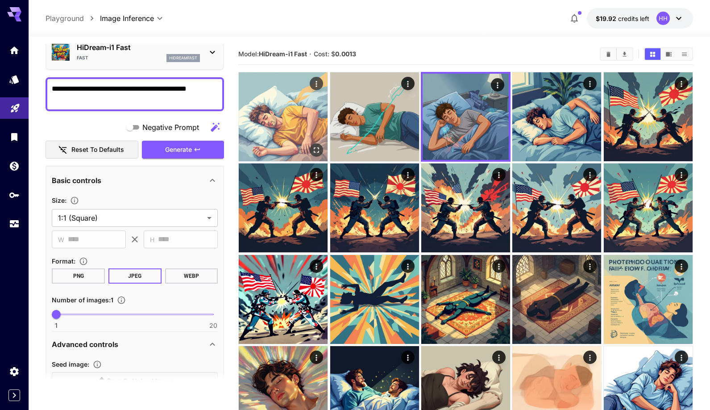
click at [325, 117] on img at bounding box center [283, 116] width 89 height 89
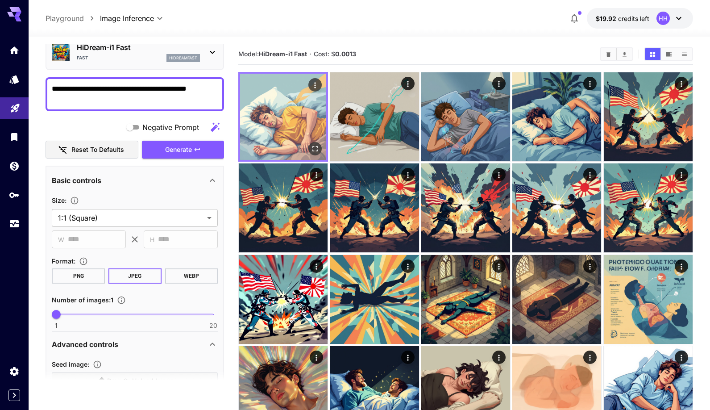
click at [274, 113] on img at bounding box center [283, 117] width 86 height 86
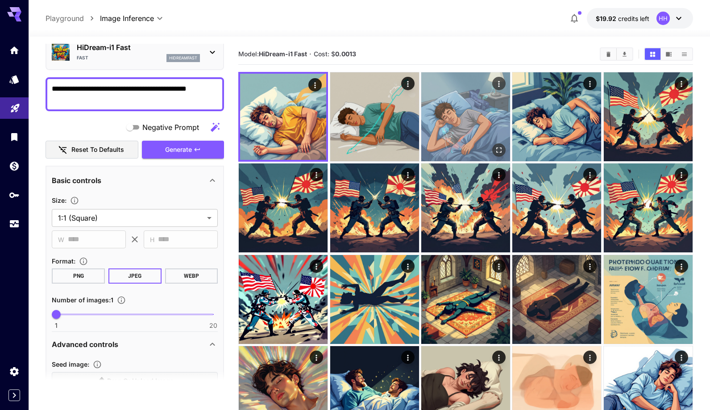
click at [462, 124] on img at bounding box center [465, 116] width 89 height 89
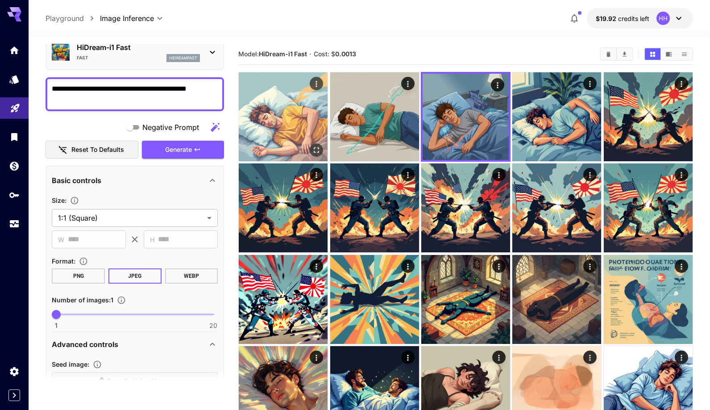
drag, startPoint x: 353, startPoint y: 120, endPoint x: 286, endPoint y: 119, distance: 67.4
click at [353, 120] on img at bounding box center [374, 116] width 89 height 89
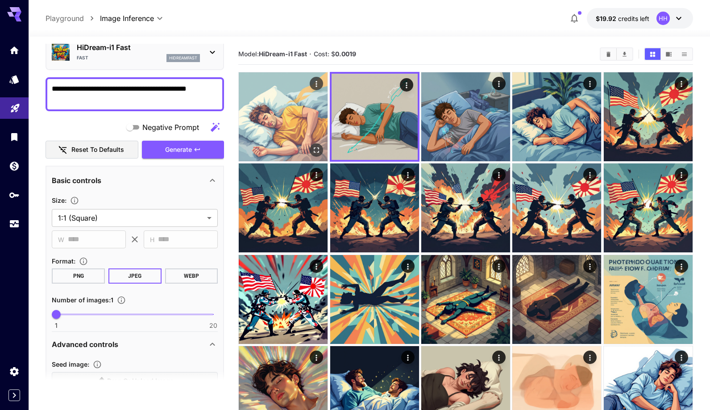
click at [278, 119] on img at bounding box center [283, 116] width 89 height 89
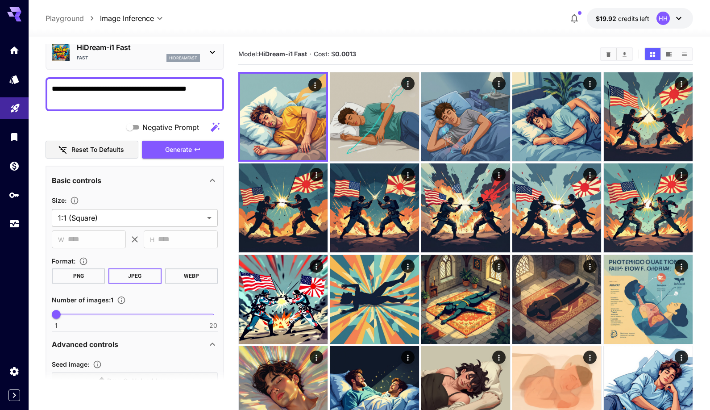
click at [127, 90] on textarea "**********" at bounding box center [135, 93] width 166 height 21
paste textarea "**********"
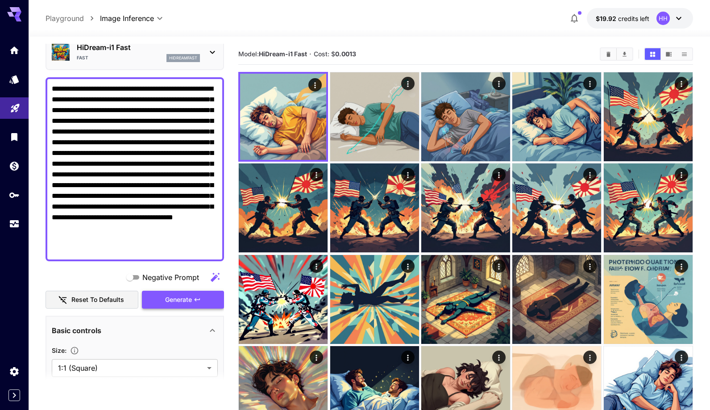
type textarea "**********"
click at [184, 303] on span "Generate" at bounding box center [178, 299] width 27 height 11
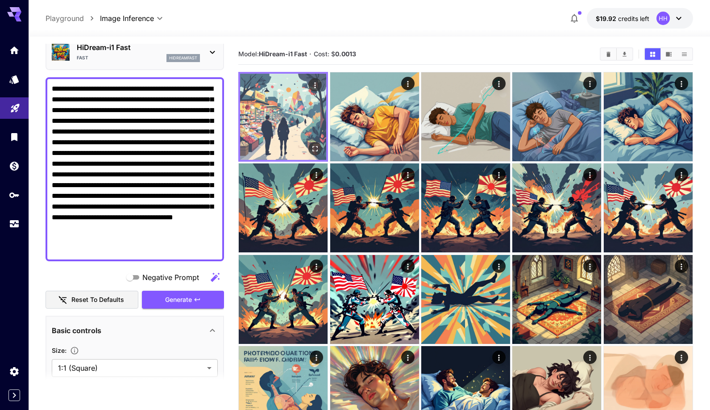
click at [266, 125] on img at bounding box center [283, 117] width 86 height 86
click at [311, 146] on icon "Open in fullscreen" at bounding box center [315, 148] width 9 height 9
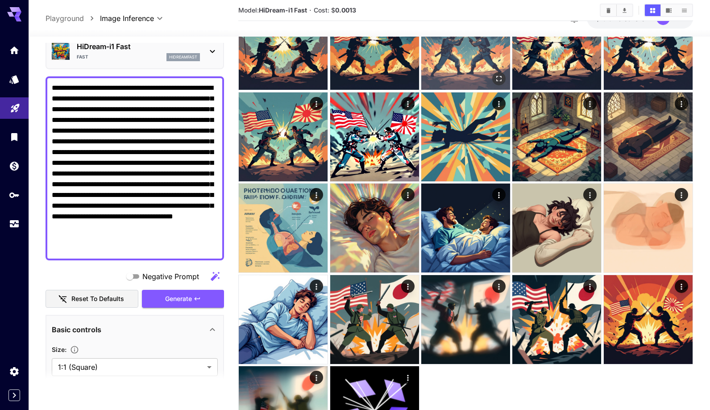
scroll to position [166, 0]
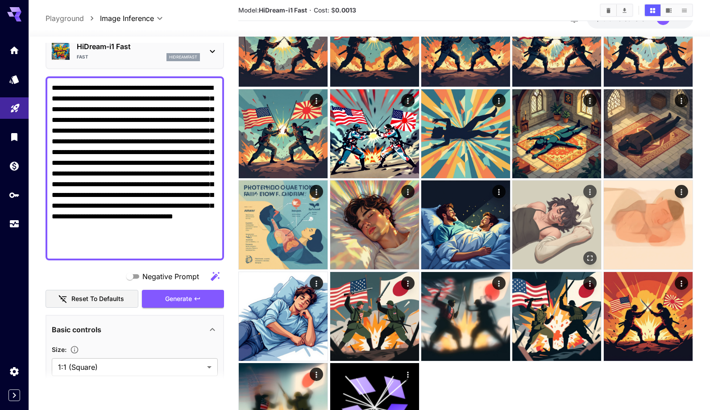
click at [572, 242] on img at bounding box center [557, 224] width 89 height 89
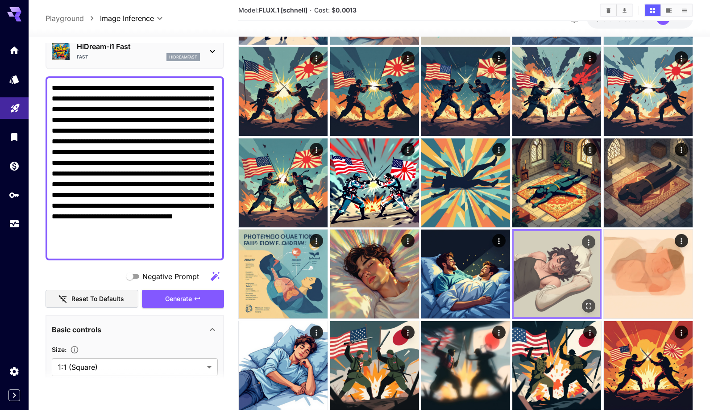
scroll to position [125, 0]
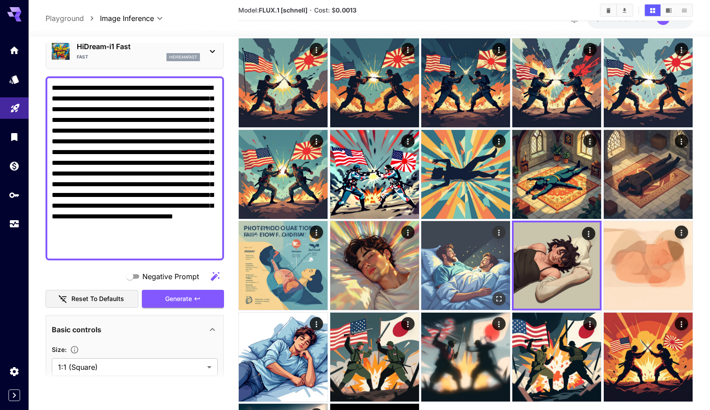
click at [448, 266] on img at bounding box center [465, 265] width 89 height 89
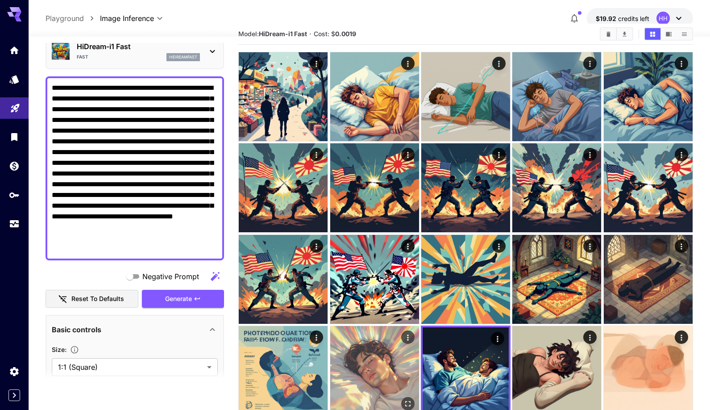
scroll to position [25, 0]
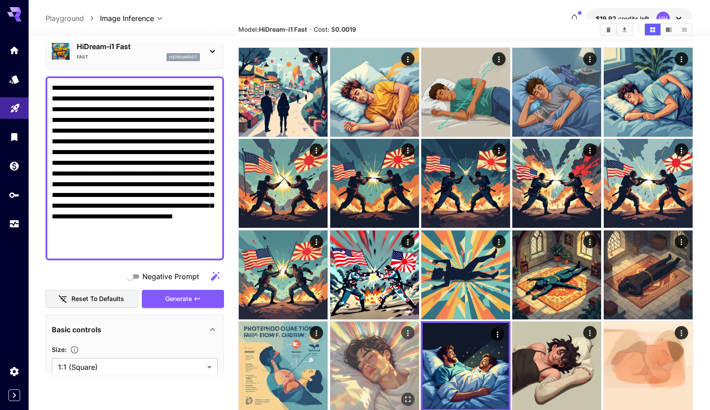
click at [374, 367] on img at bounding box center [374, 365] width 89 height 89
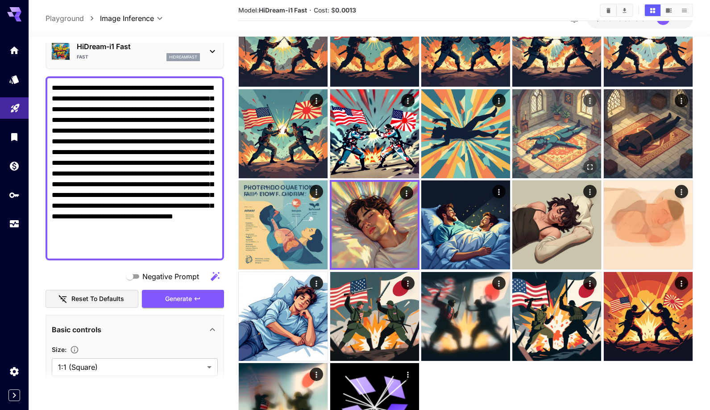
scroll to position [170, 0]
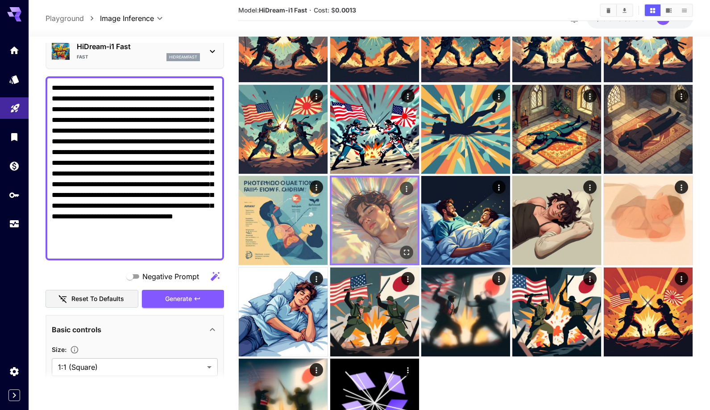
click at [376, 233] on img at bounding box center [375, 220] width 86 height 86
click at [409, 188] on icon "Actions" at bounding box center [406, 188] width 9 height 9
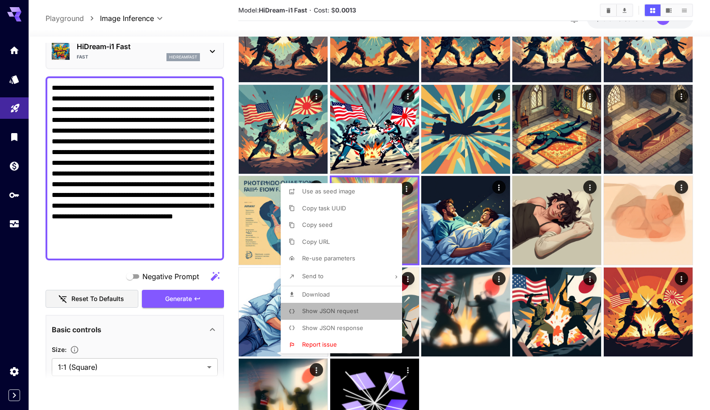
click at [354, 313] on span "Show JSON request" at bounding box center [330, 310] width 56 height 7
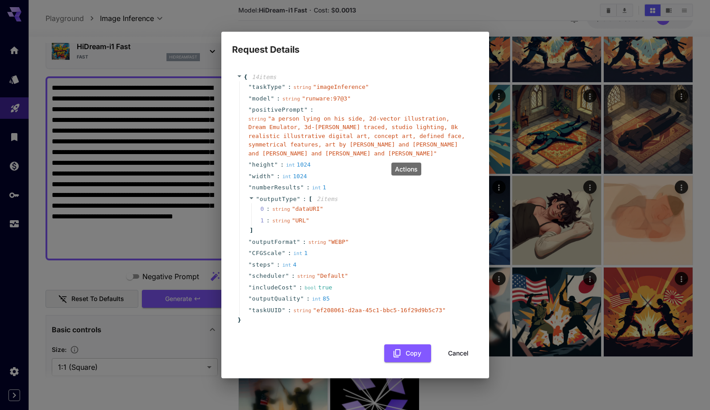
click at [530, 236] on div "Request Details { 14 item s " taskType " : string " imageInference " " model " …" at bounding box center [355, 205] width 710 height 410
click at [464, 350] on button "Cancel" at bounding box center [458, 353] width 40 height 18
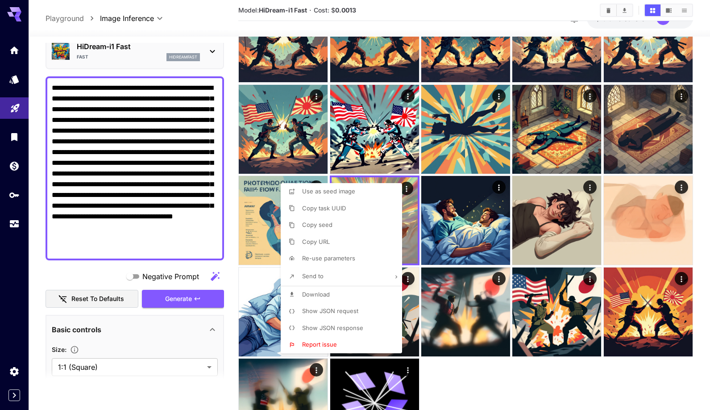
click at [516, 378] on div at bounding box center [355, 205] width 710 height 410
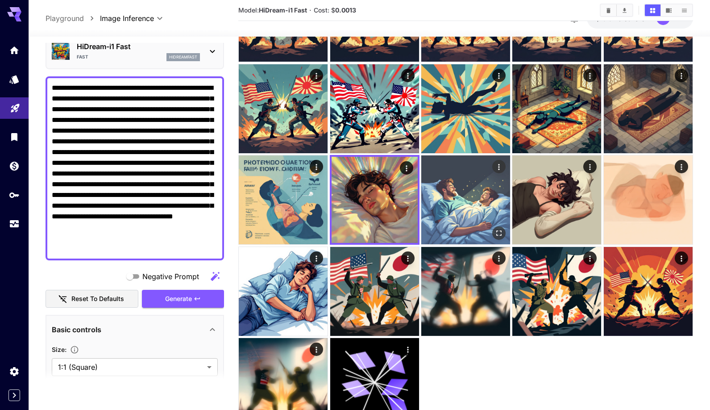
scroll to position [178, 0]
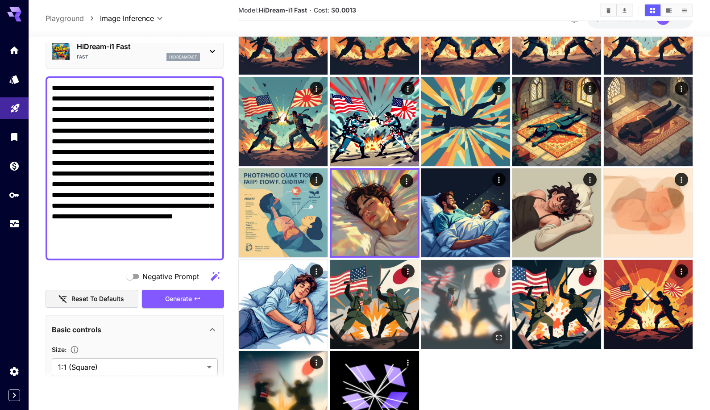
click at [472, 292] on img at bounding box center [465, 304] width 89 height 89
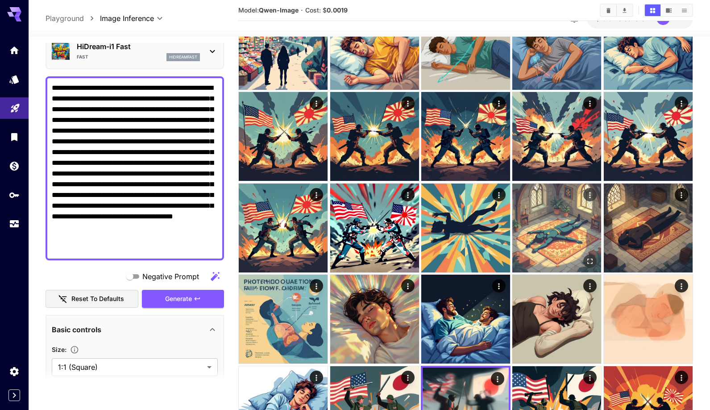
scroll to position [74, 0]
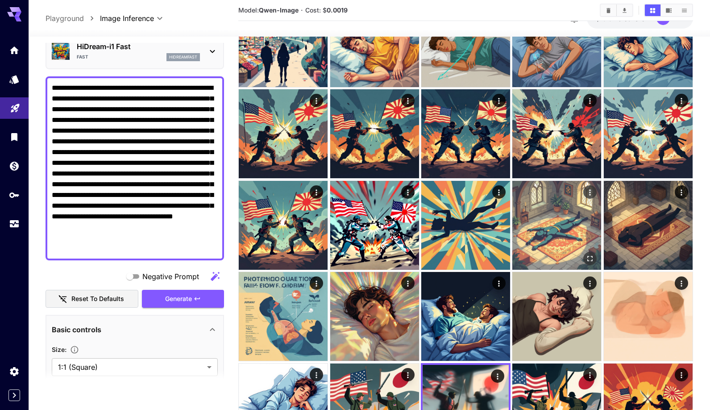
click at [555, 230] on img at bounding box center [557, 225] width 89 height 89
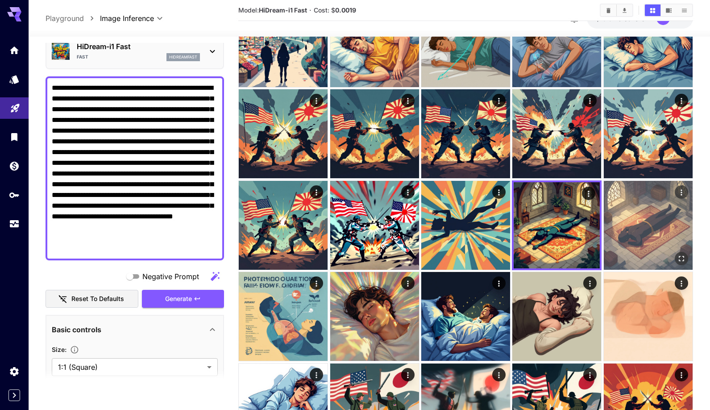
click at [631, 229] on img at bounding box center [648, 225] width 89 height 89
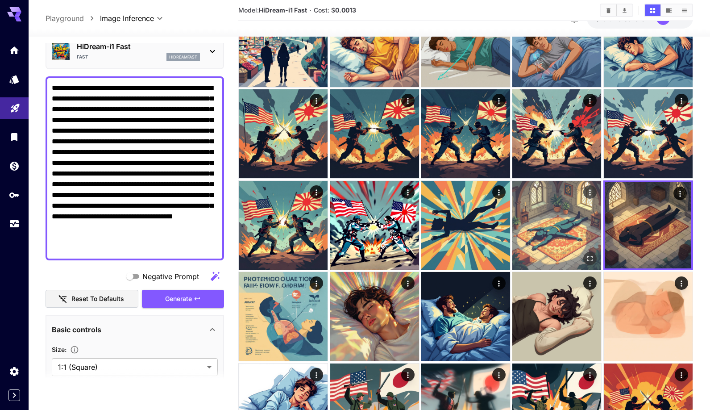
click at [579, 238] on img at bounding box center [557, 225] width 89 height 89
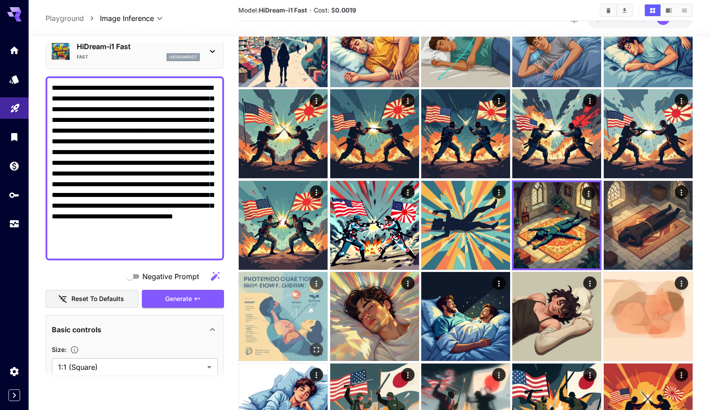
click at [256, 332] on img at bounding box center [283, 316] width 89 height 89
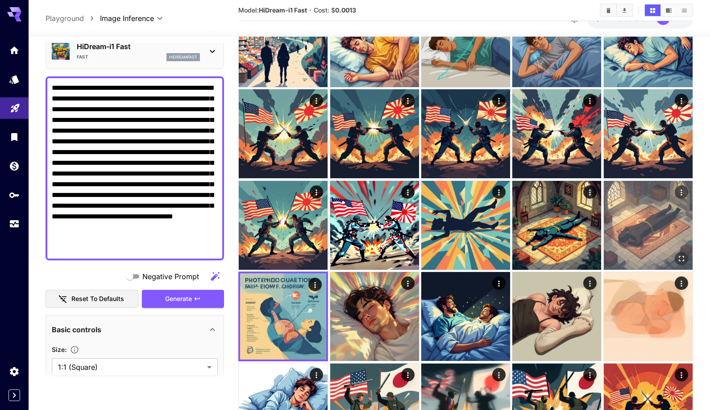
click at [617, 222] on img at bounding box center [648, 225] width 89 height 89
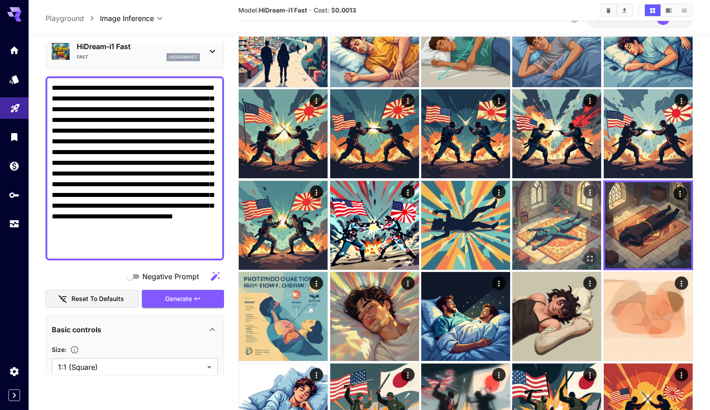
click at [555, 231] on img at bounding box center [557, 225] width 89 height 89
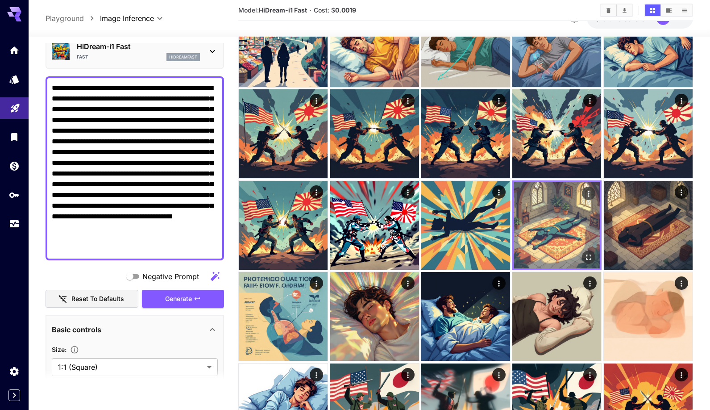
drag, startPoint x: 634, startPoint y: 230, endPoint x: 597, endPoint y: 236, distance: 37.4
click at [631, 230] on img at bounding box center [648, 225] width 89 height 89
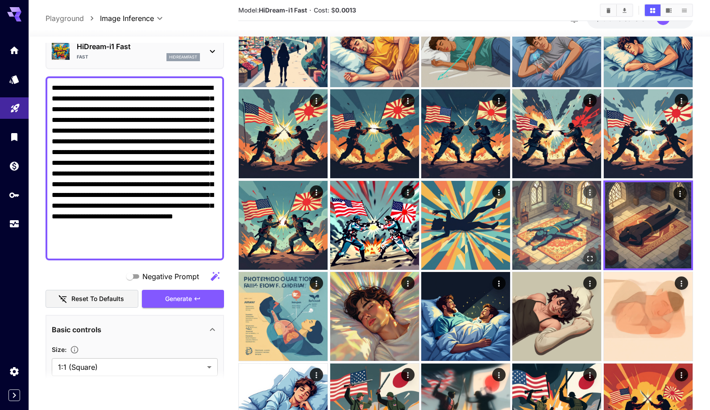
click at [571, 236] on img at bounding box center [557, 225] width 89 height 89
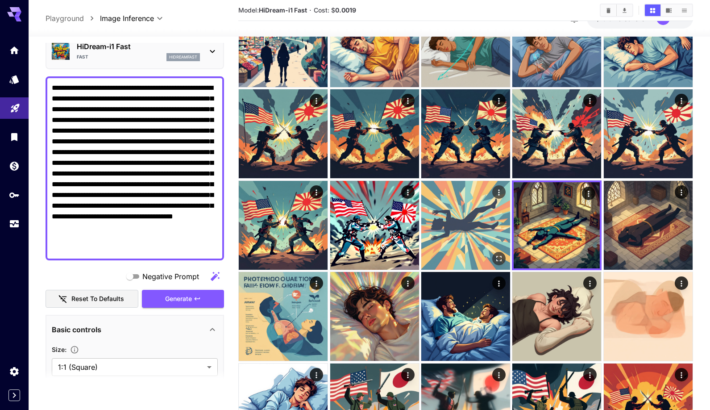
click at [476, 237] on img at bounding box center [465, 225] width 89 height 89
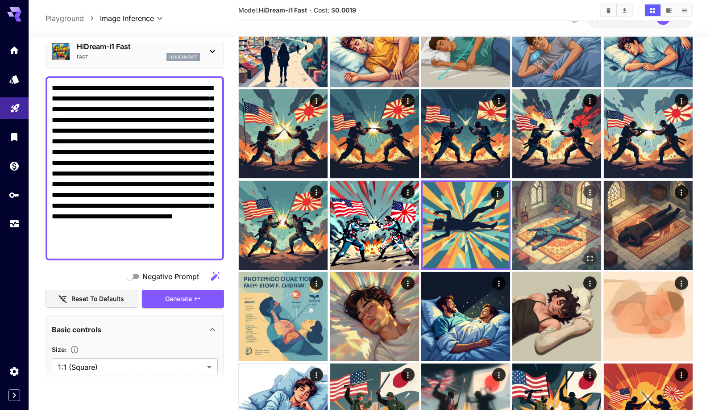
click at [559, 227] on img at bounding box center [557, 225] width 89 height 89
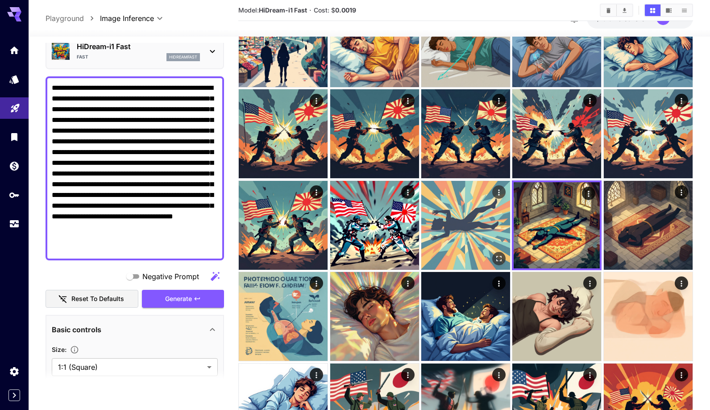
click at [476, 234] on img at bounding box center [465, 225] width 89 height 89
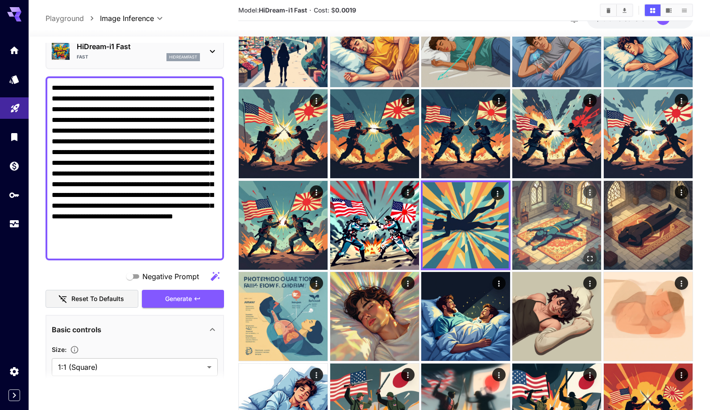
scroll to position [0, 0]
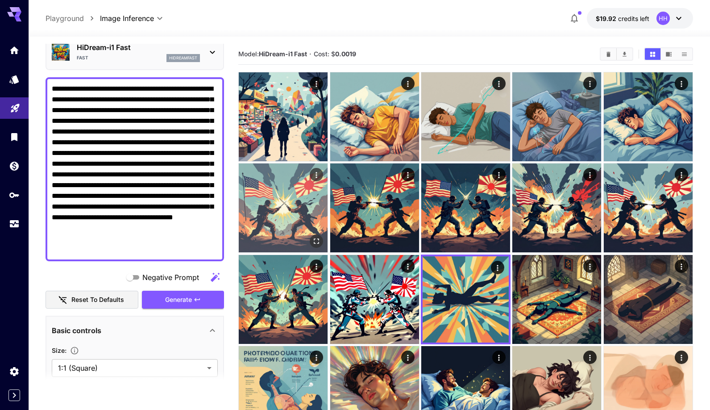
click at [295, 202] on img at bounding box center [283, 207] width 89 height 89
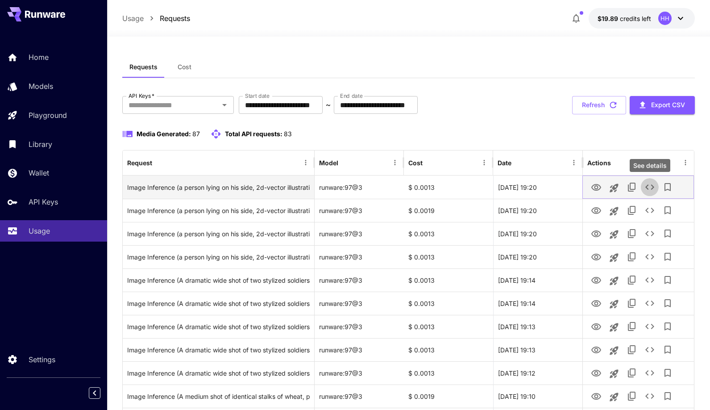
click at [649, 189] on icon "See details" at bounding box center [650, 187] width 11 height 11
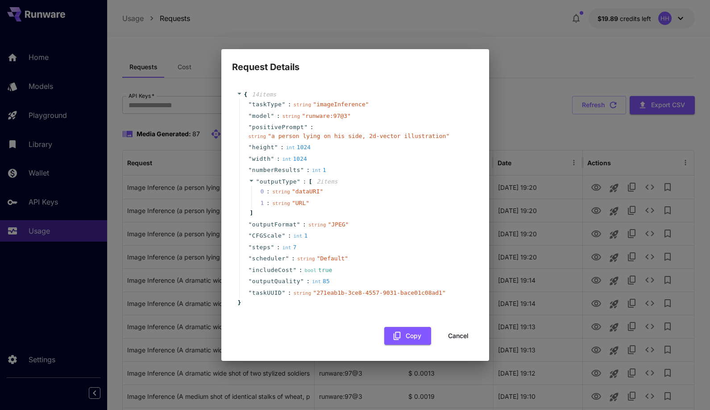
drag, startPoint x: 168, startPoint y: 209, endPoint x: 226, endPoint y: 209, distance: 57.6
click at [170, 209] on div "Request Details { 14 item s " taskType " : string " imageInference " " model " …" at bounding box center [355, 205] width 710 height 410
drag, startPoint x: 551, startPoint y: 42, endPoint x: 473, endPoint y: 176, distance: 154.8
click at [551, 42] on div "Request Details { 14 item s " taskType " : string " imageInference " " model " …" at bounding box center [355, 205] width 710 height 410
click at [457, 335] on button "Cancel" at bounding box center [458, 336] width 40 height 18
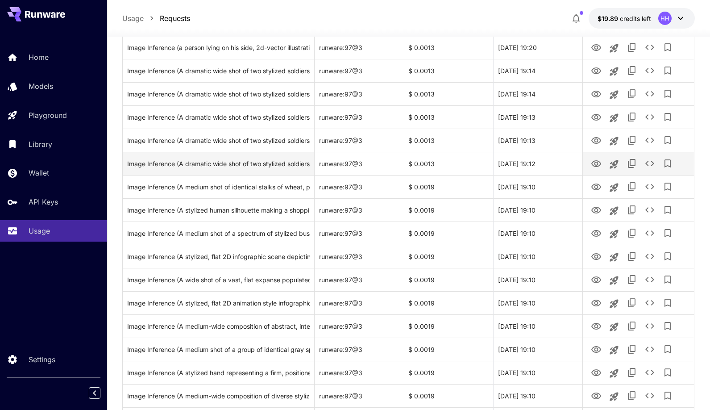
scroll to position [327, 0]
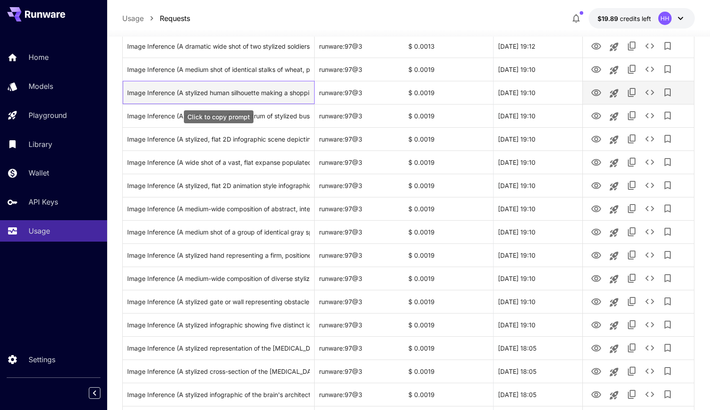
click at [206, 93] on div "Image Inference (A stylized human silhouette making a shopping **choice** betwe…" at bounding box center [218, 92] width 183 height 23
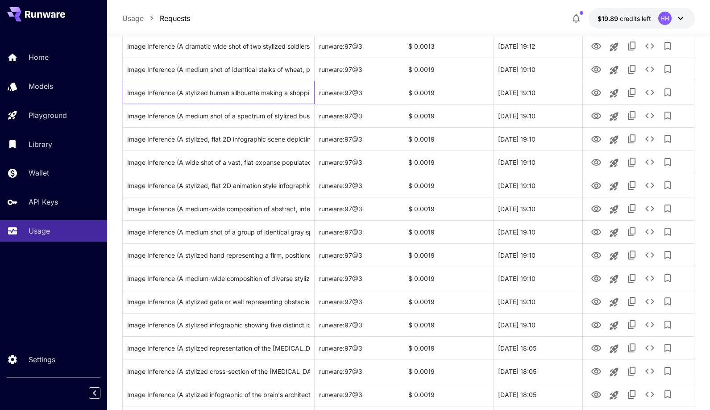
scroll to position [0, 0]
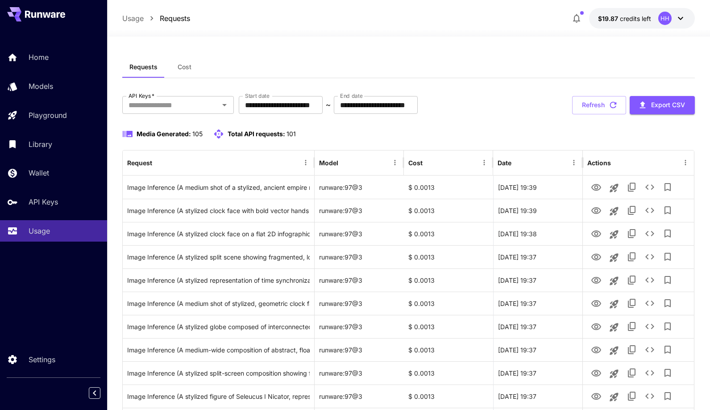
click at [459, 60] on div "Requests Cost" at bounding box center [408, 67] width 573 height 22
